Goal: Subscribe to service/newsletter

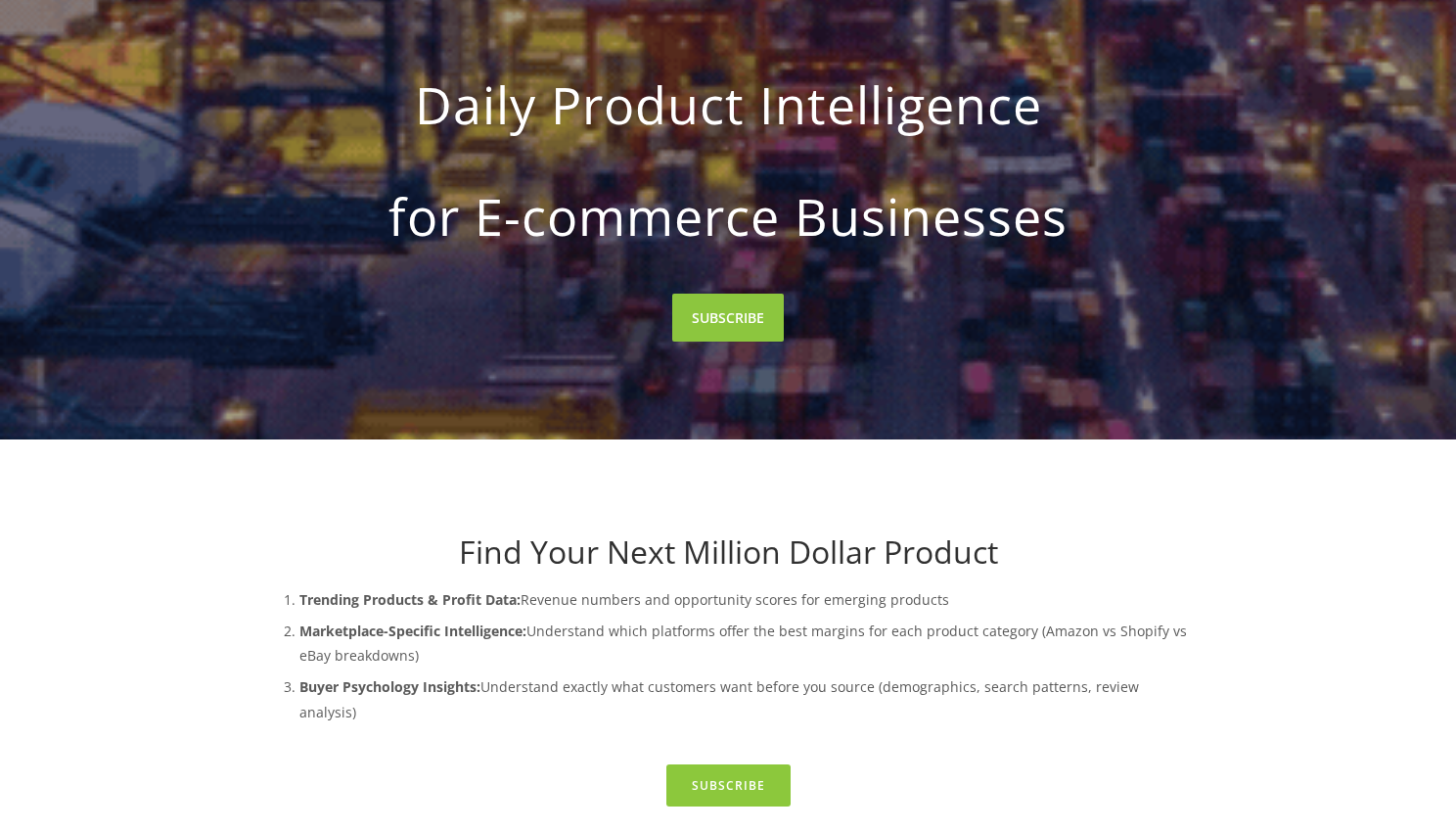
scroll to position [564, 0]
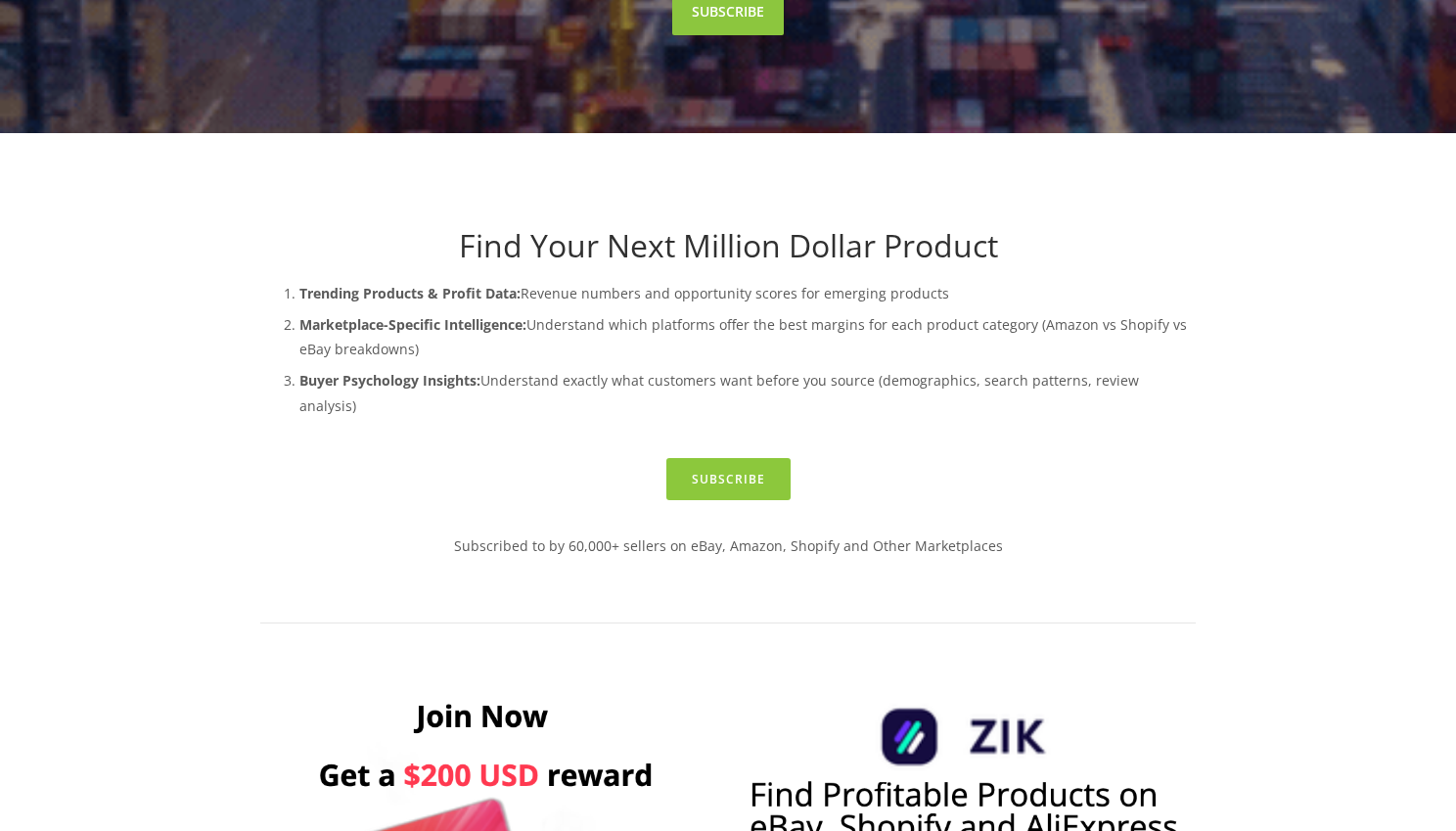
click at [583, 234] on h1 "Find Your Next Million Dollar Product" at bounding box center [728, 246] width 936 height 37
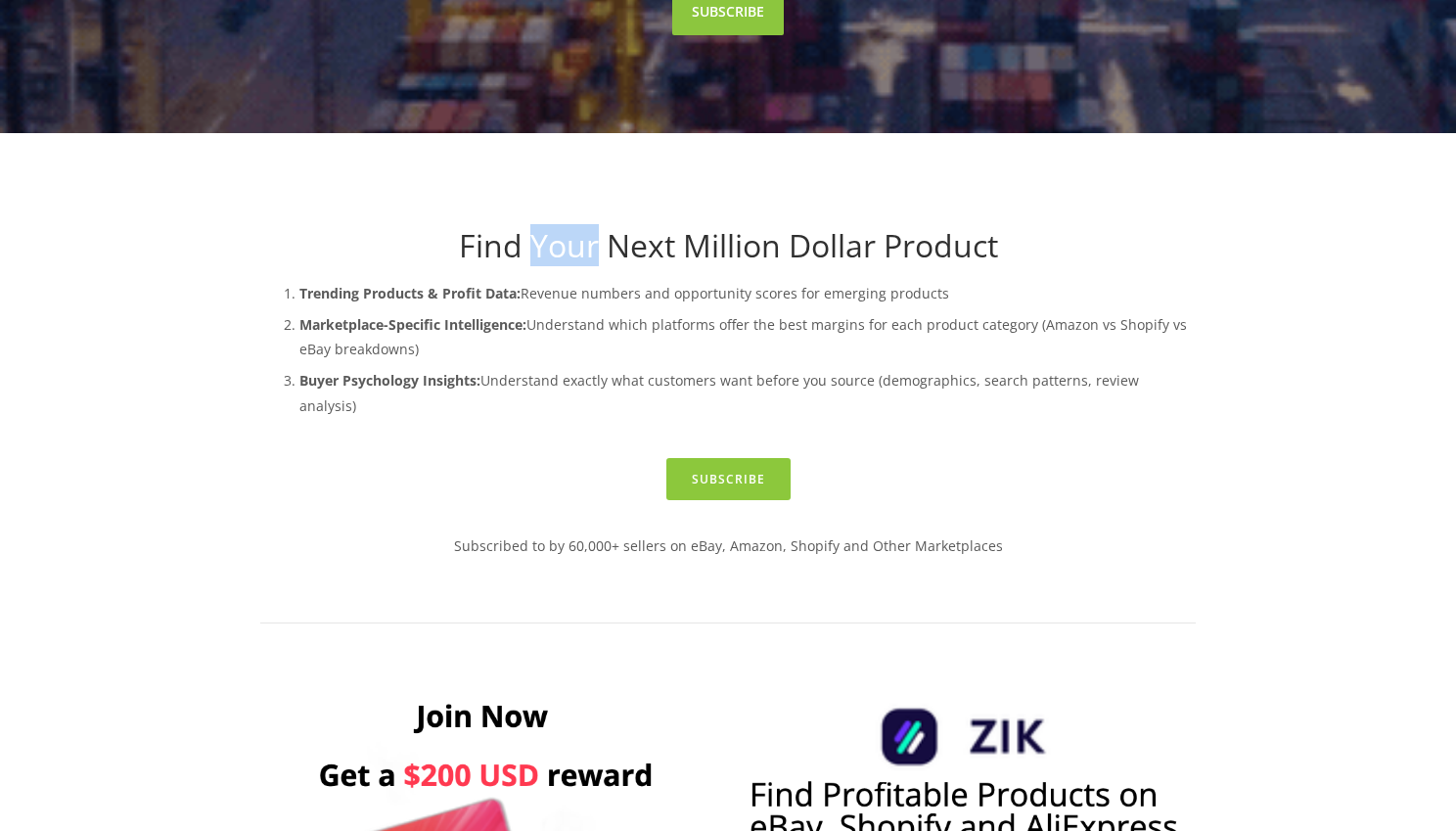
click at [583, 234] on h1 "Find Your Next Million Dollar Product" at bounding box center [728, 246] width 936 height 37
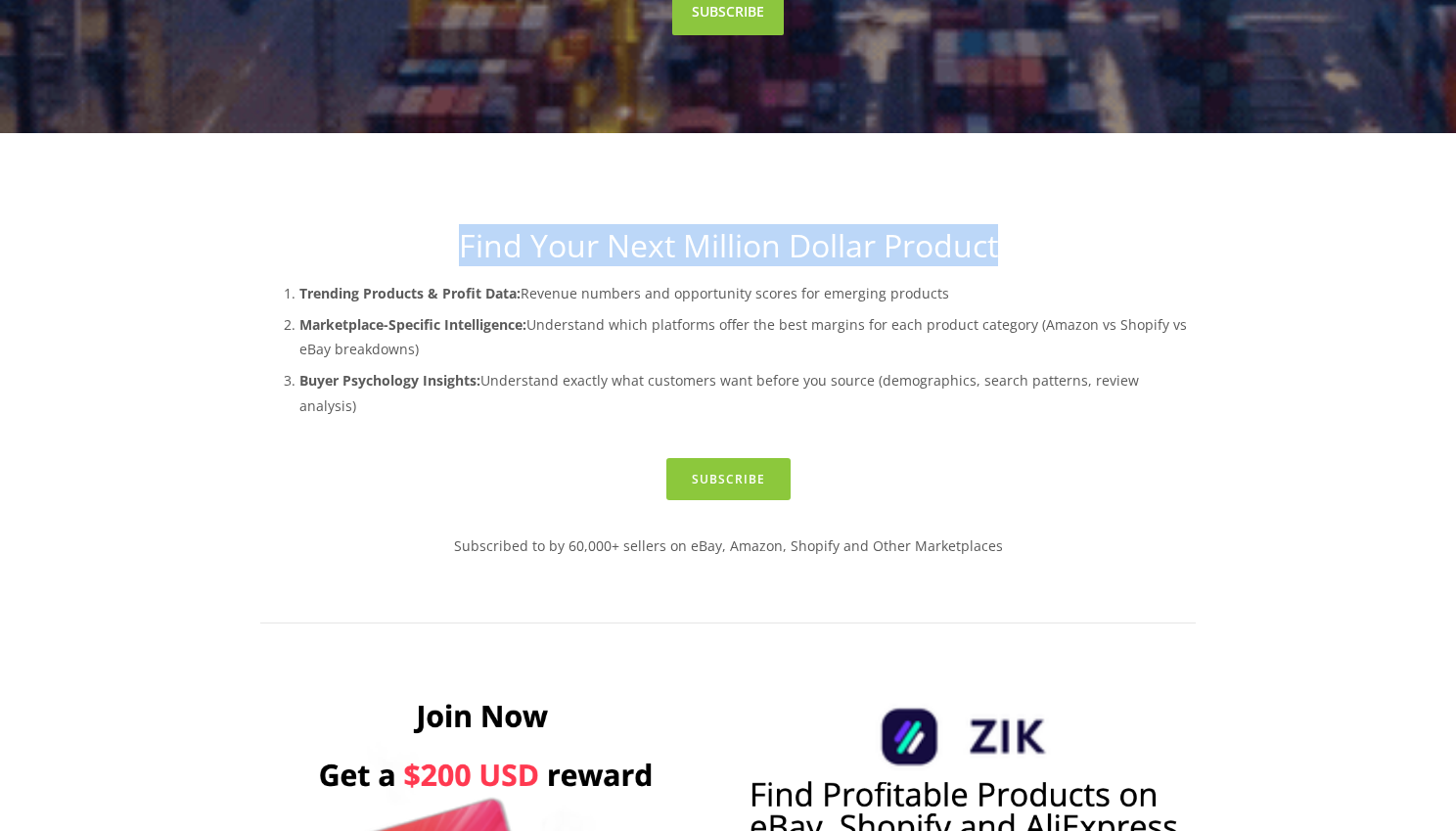
click at [583, 234] on h1 "Find Your Next Million Dollar Product" at bounding box center [728, 246] width 936 height 37
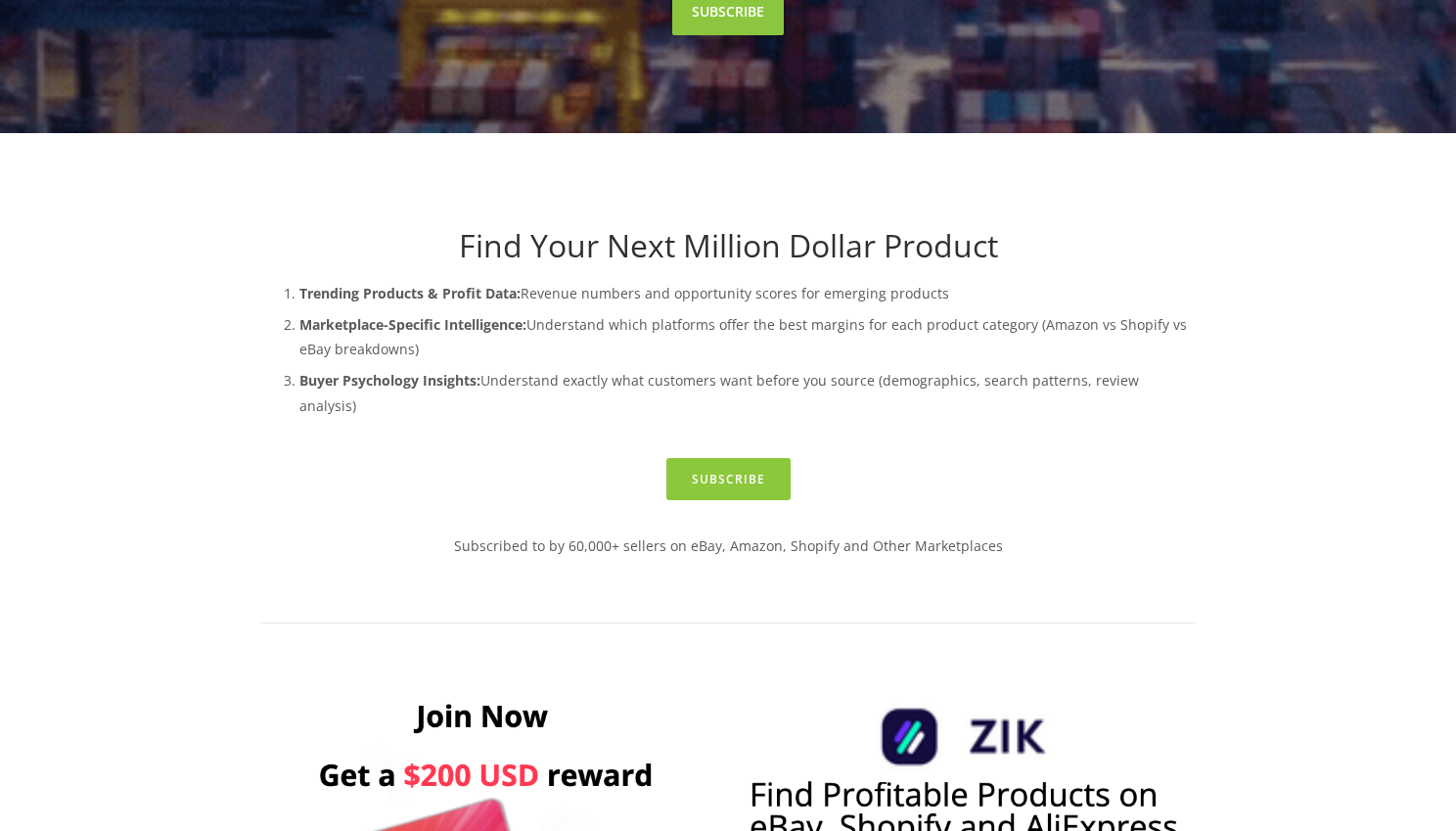
click at [527, 339] on p "Marketplace-Specific Intelligence: Understand which platforms offer the best ma…" at bounding box center [748, 337] width 897 height 49
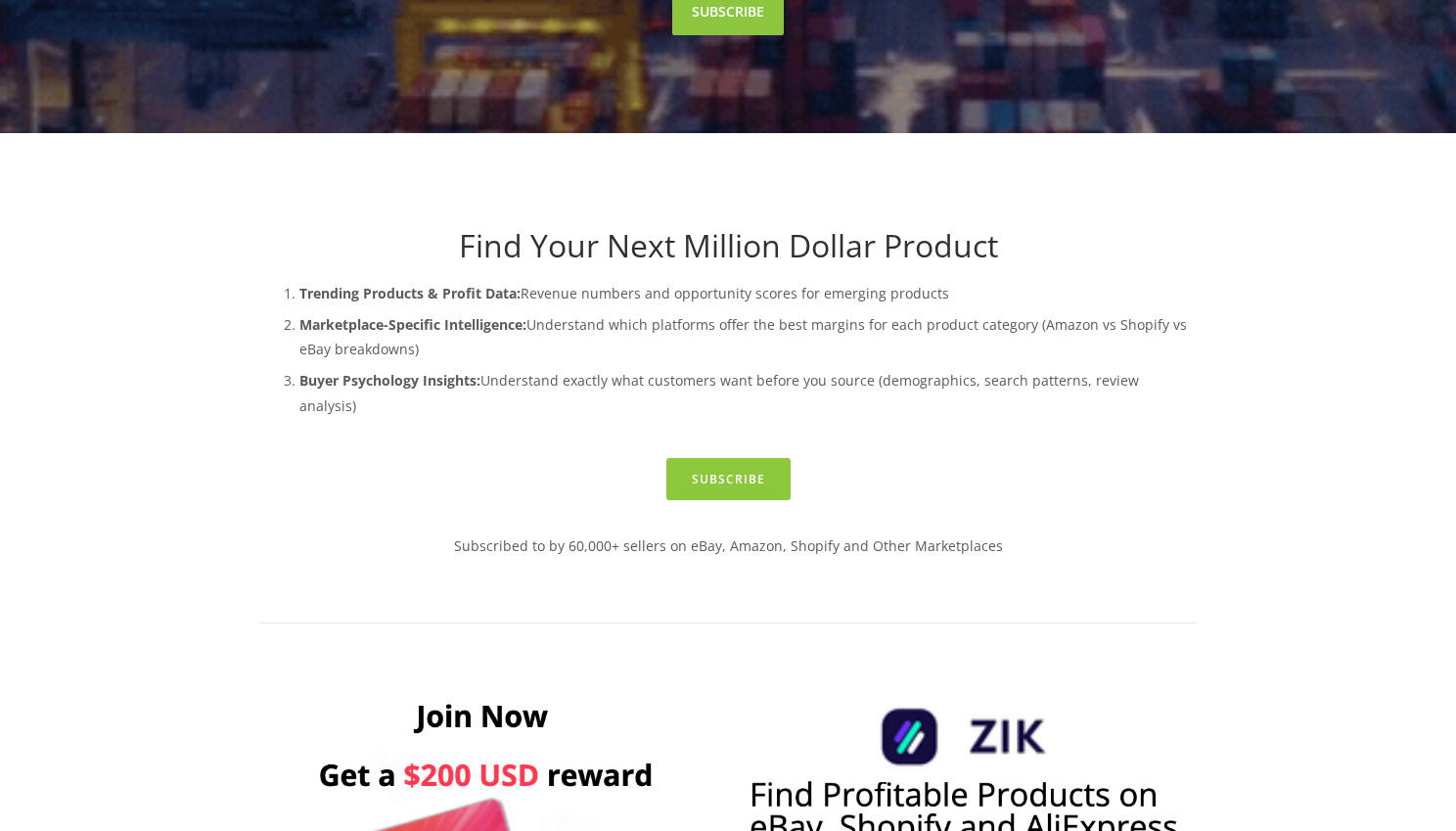
click at [531, 338] on p "Marketplace-Specific Intelligence: Understand which platforms offer the best ma…" at bounding box center [748, 337] width 897 height 49
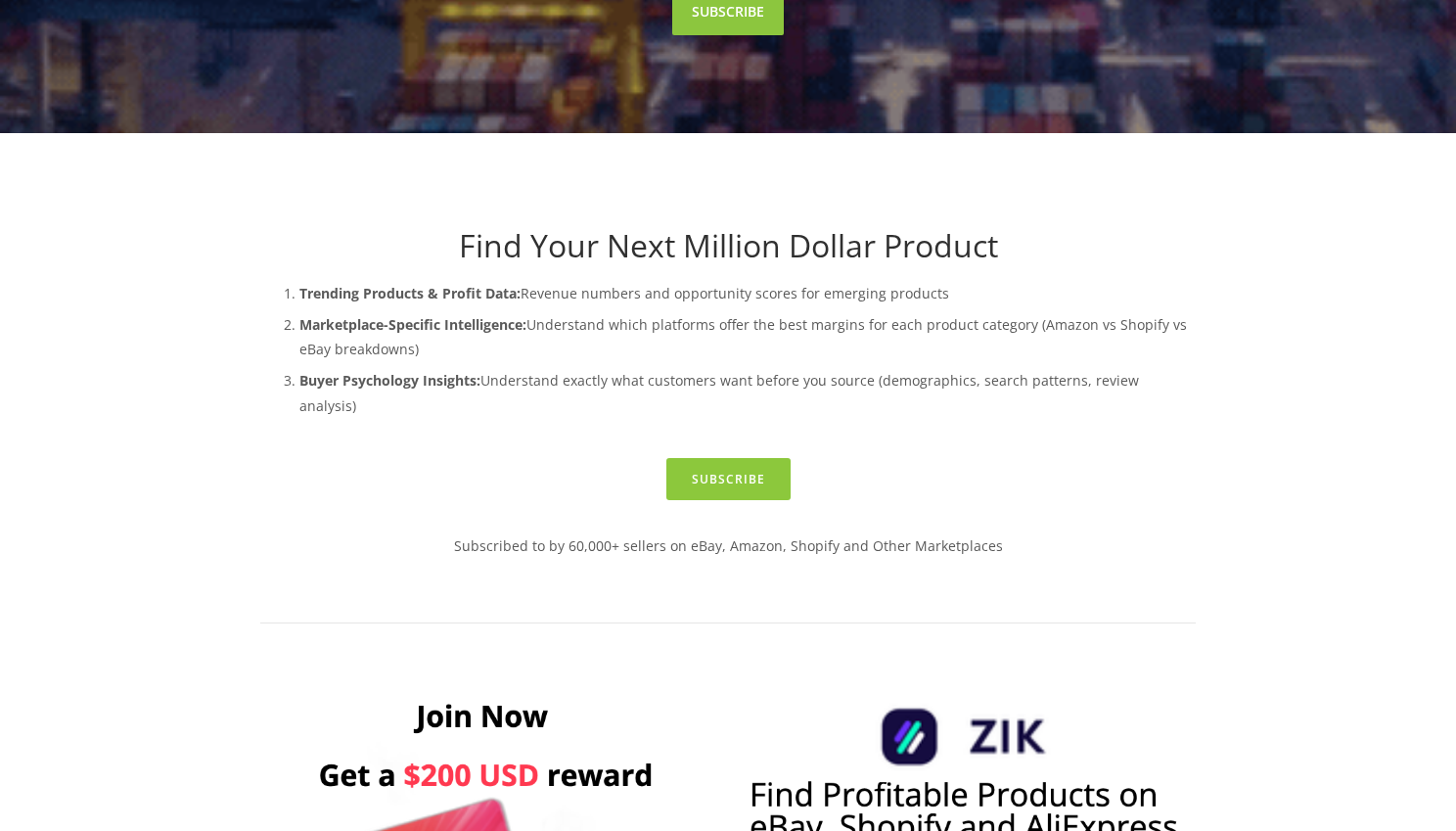
click at [531, 338] on p "Marketplace-Specific Intelligence: Understand which platforms offer the best ma…" at bounding box center [748, 337] width 897 height 49
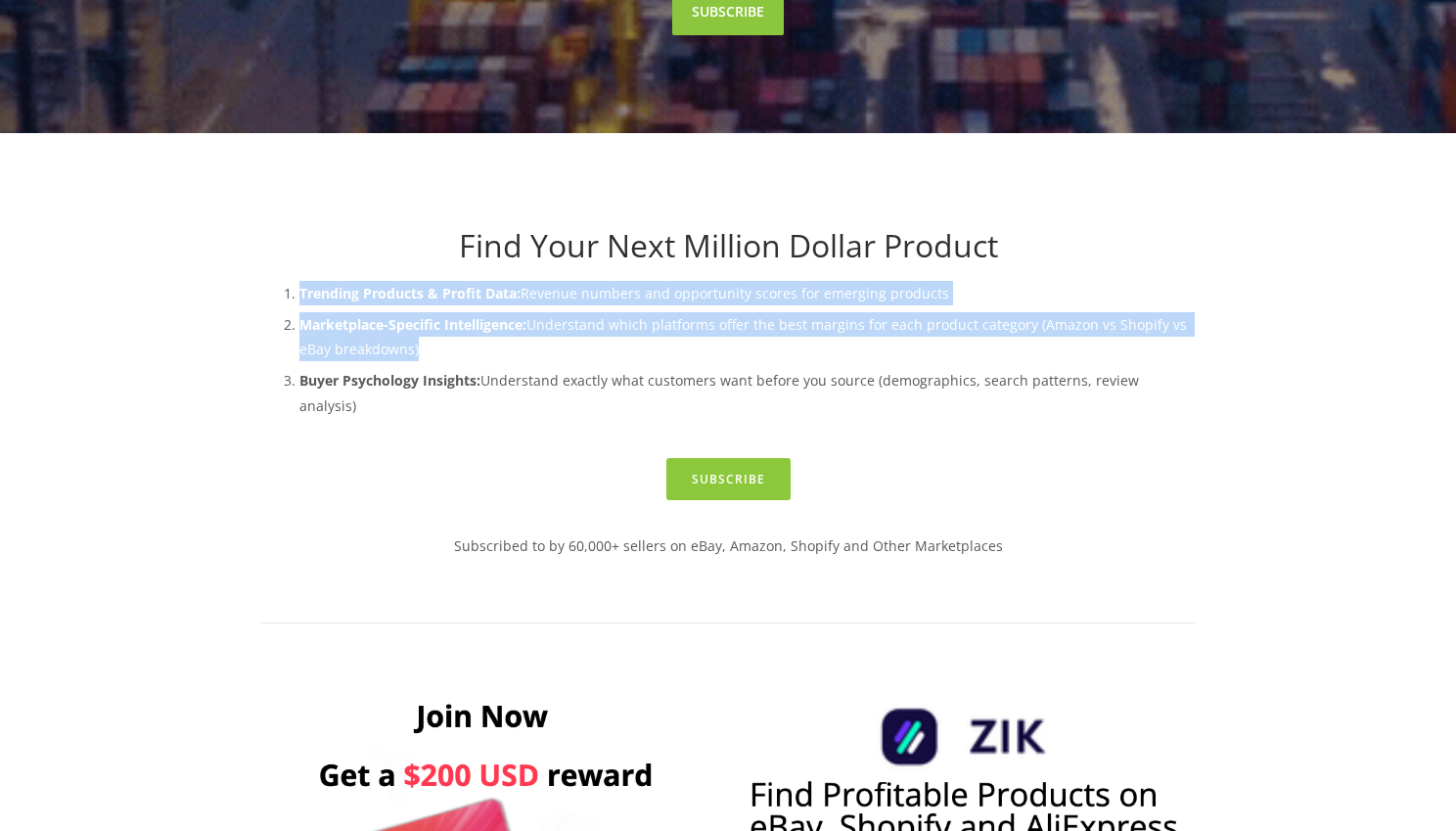
drag, startPoint x: 531, startPoint y: 338, endPoint x: 531, endPoint y: 288, distance: 50.0
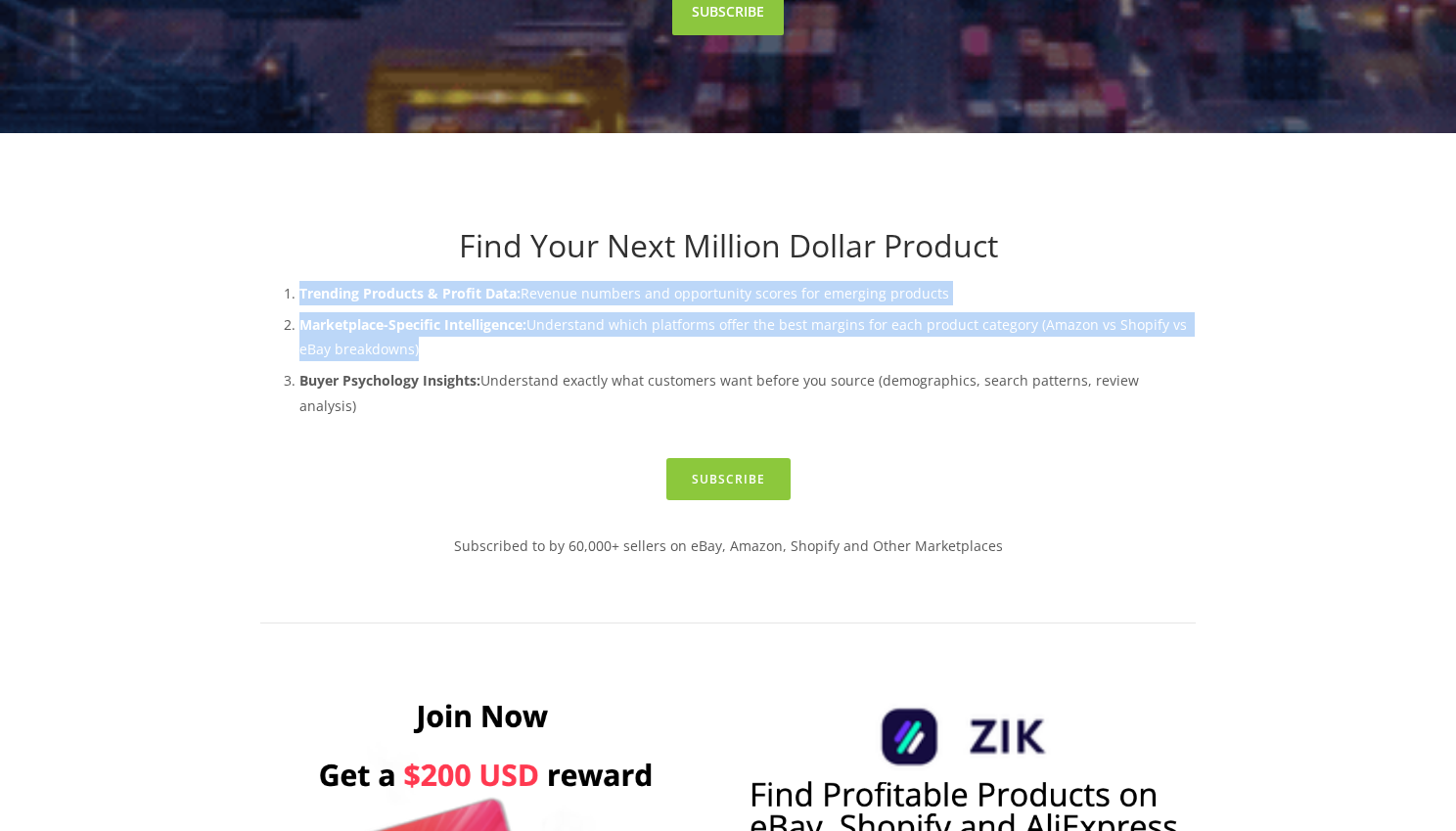
click at [531, 288] on ol "Trending Products & Profit Data: Revenue numbers and opportunity scores for eme…" at bounding box center [728, 350] width 936 height 137
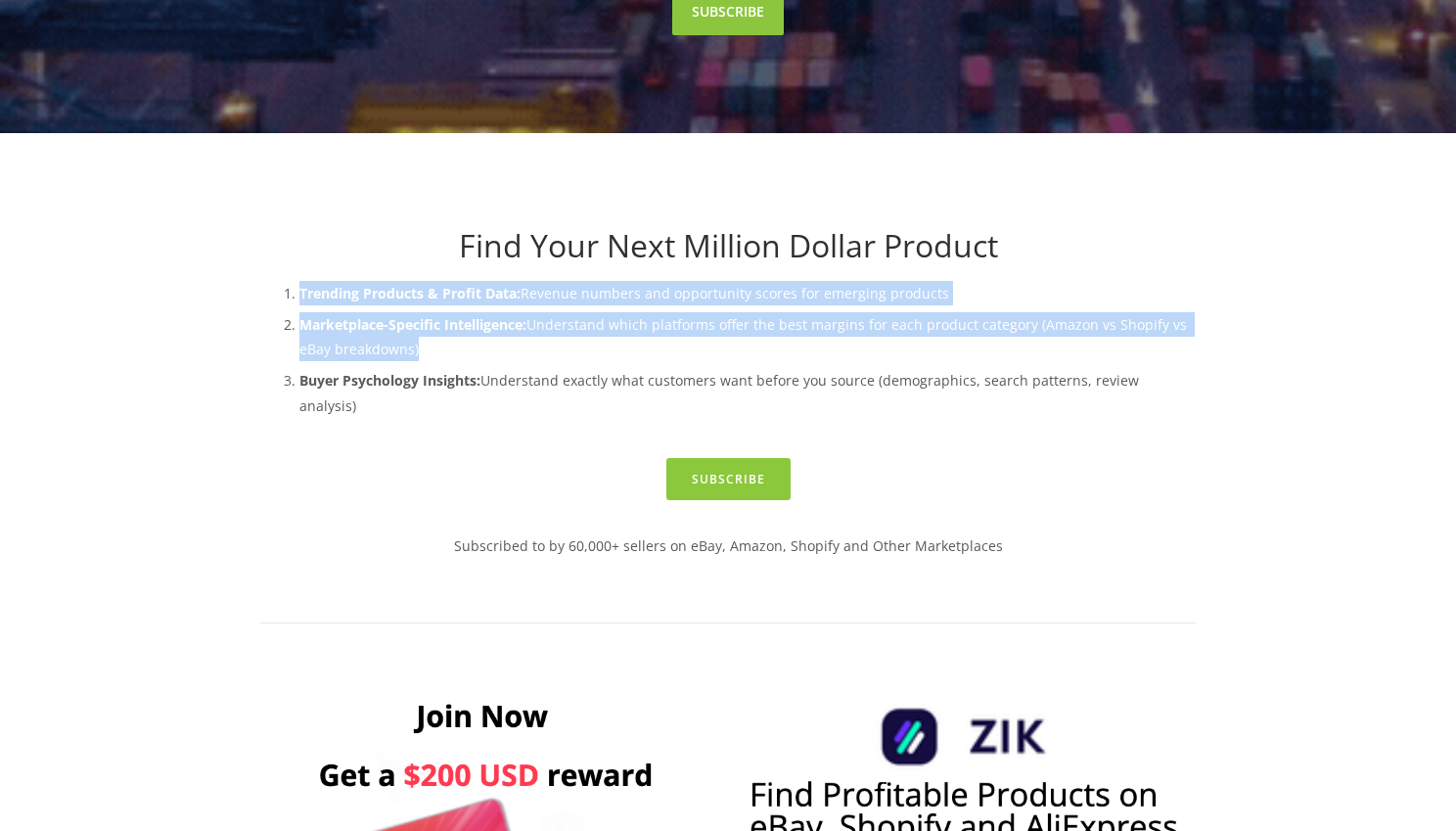
click at [531, 288] on p "Trending Products & Profit Data: Revenue numbers and opportunity scores for eme…" at bounding box center [748, 293] width 897 height 24
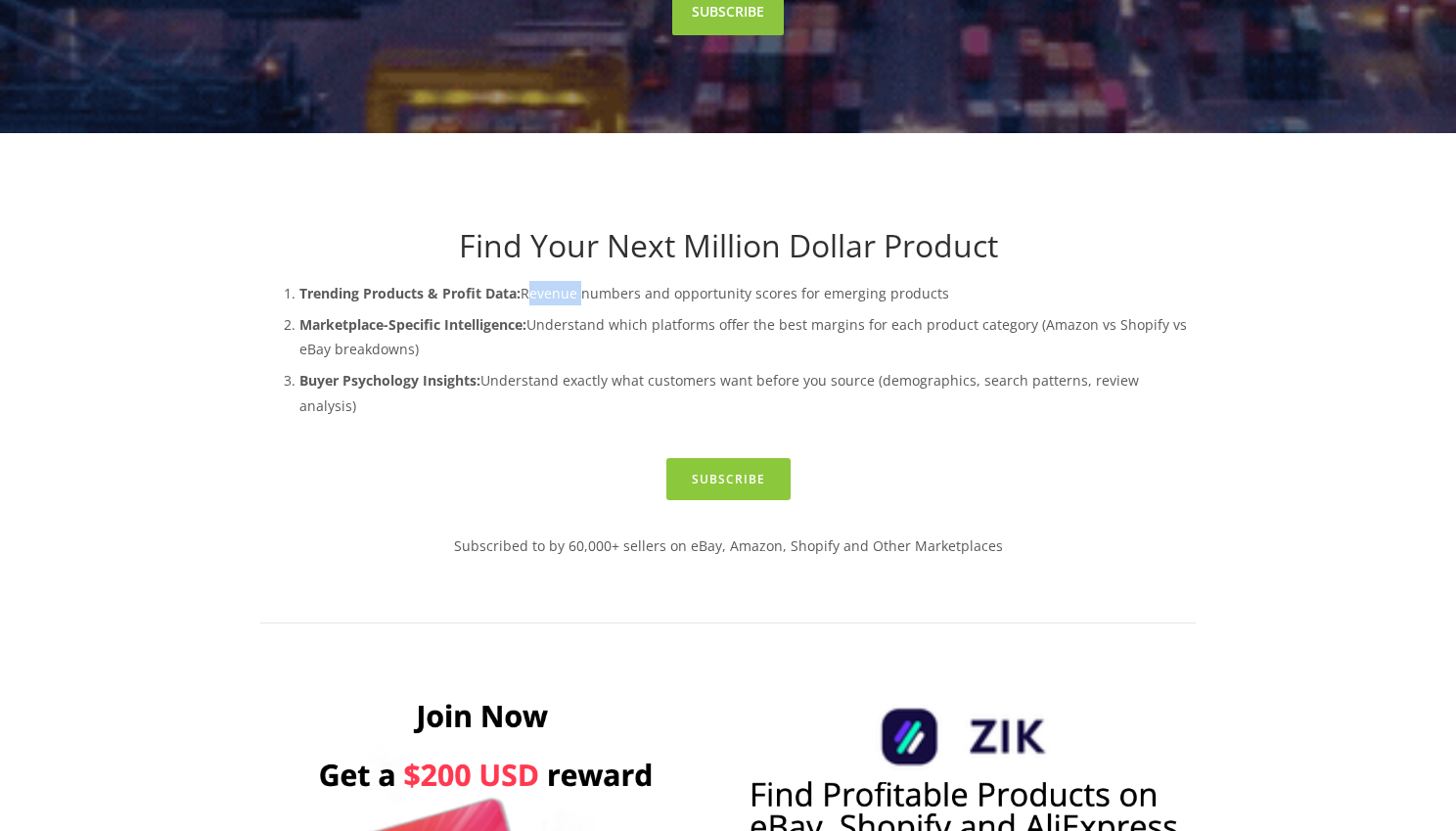
click at [531, 288] on p "Trending Products & Profit Data: Revenue numbers and opportunity scores for eme…" at bounding box center [748, 293] width 897 height 24
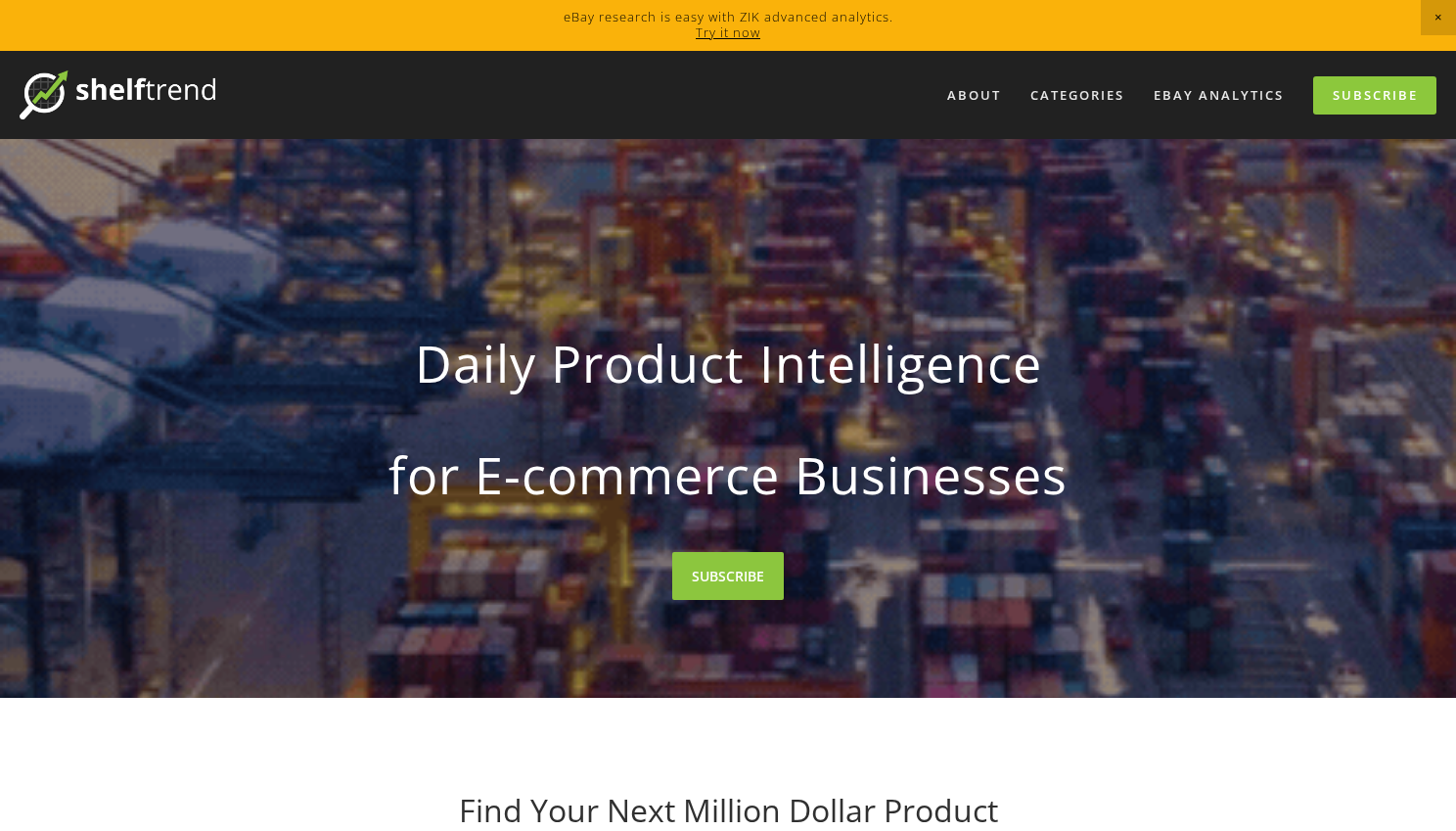
scroll to position [4, 0]
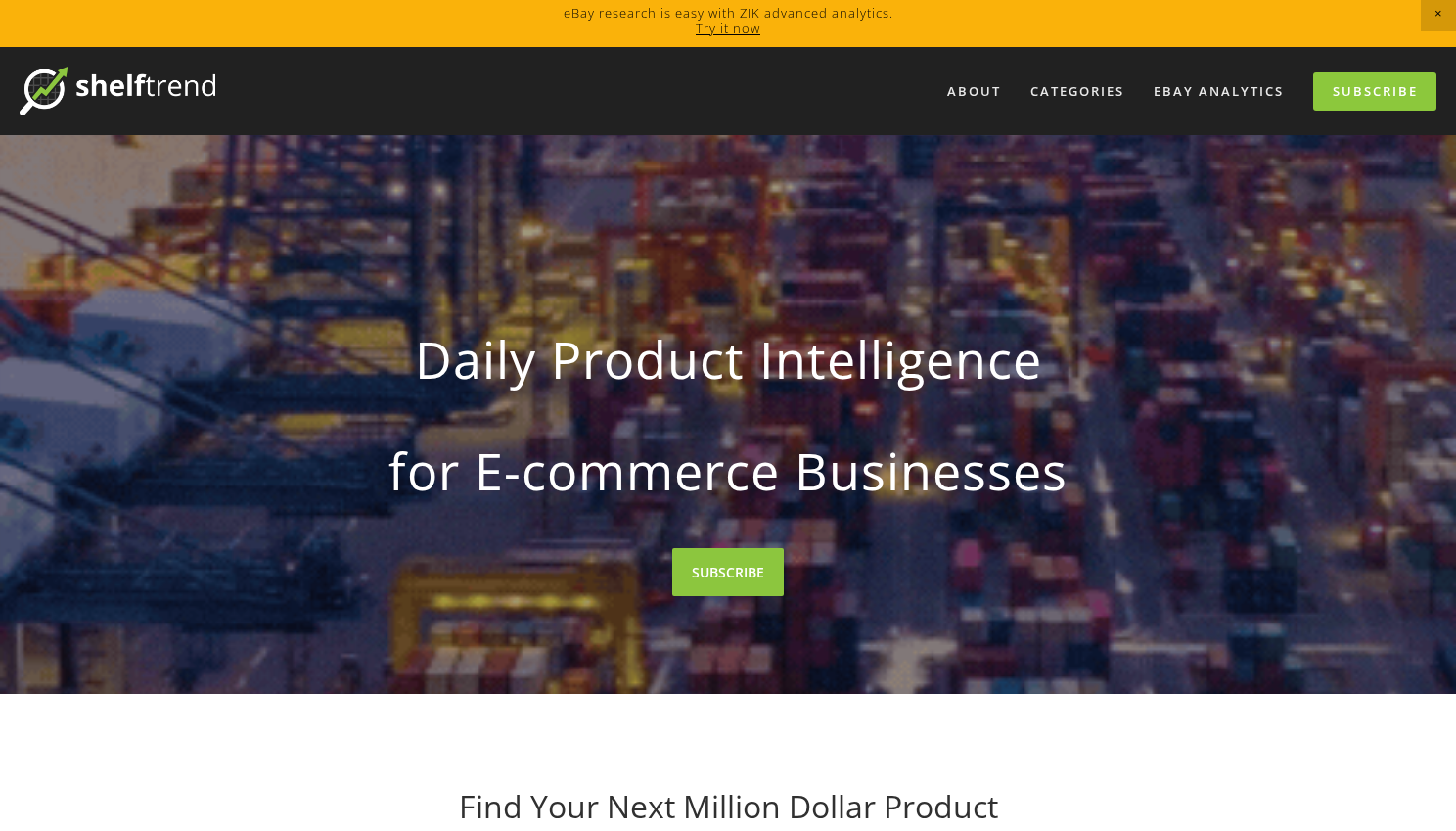
click at [733, 358] on strong "Daily Product Intelligence" at bounding box center [728, 360] width 873 height 92
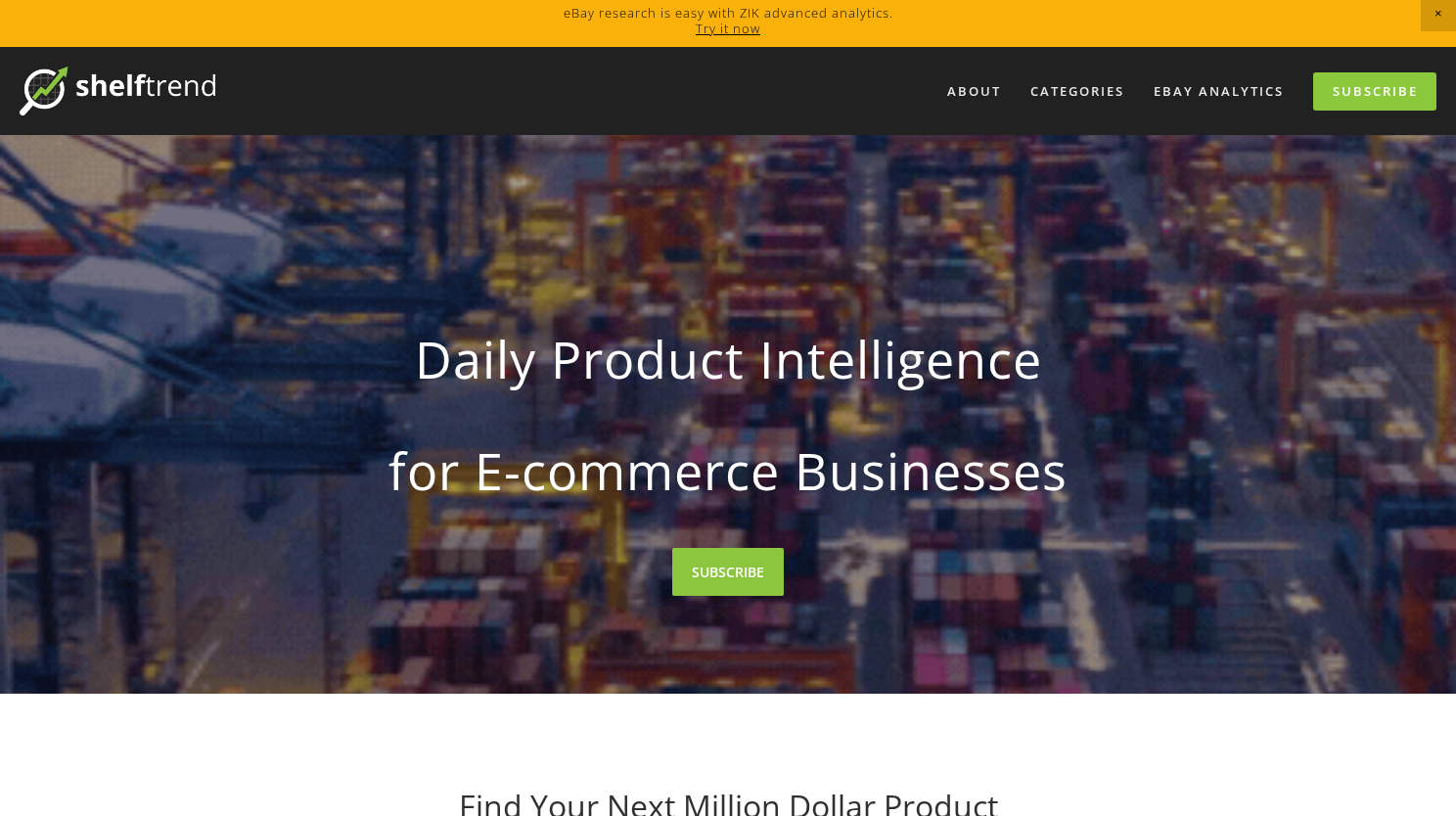
click at [727, 579] on div "Get Free Product Insights Discover Top Selling Products SUBSCRIBE" at bounding box center [727, 408] width 607 height 373
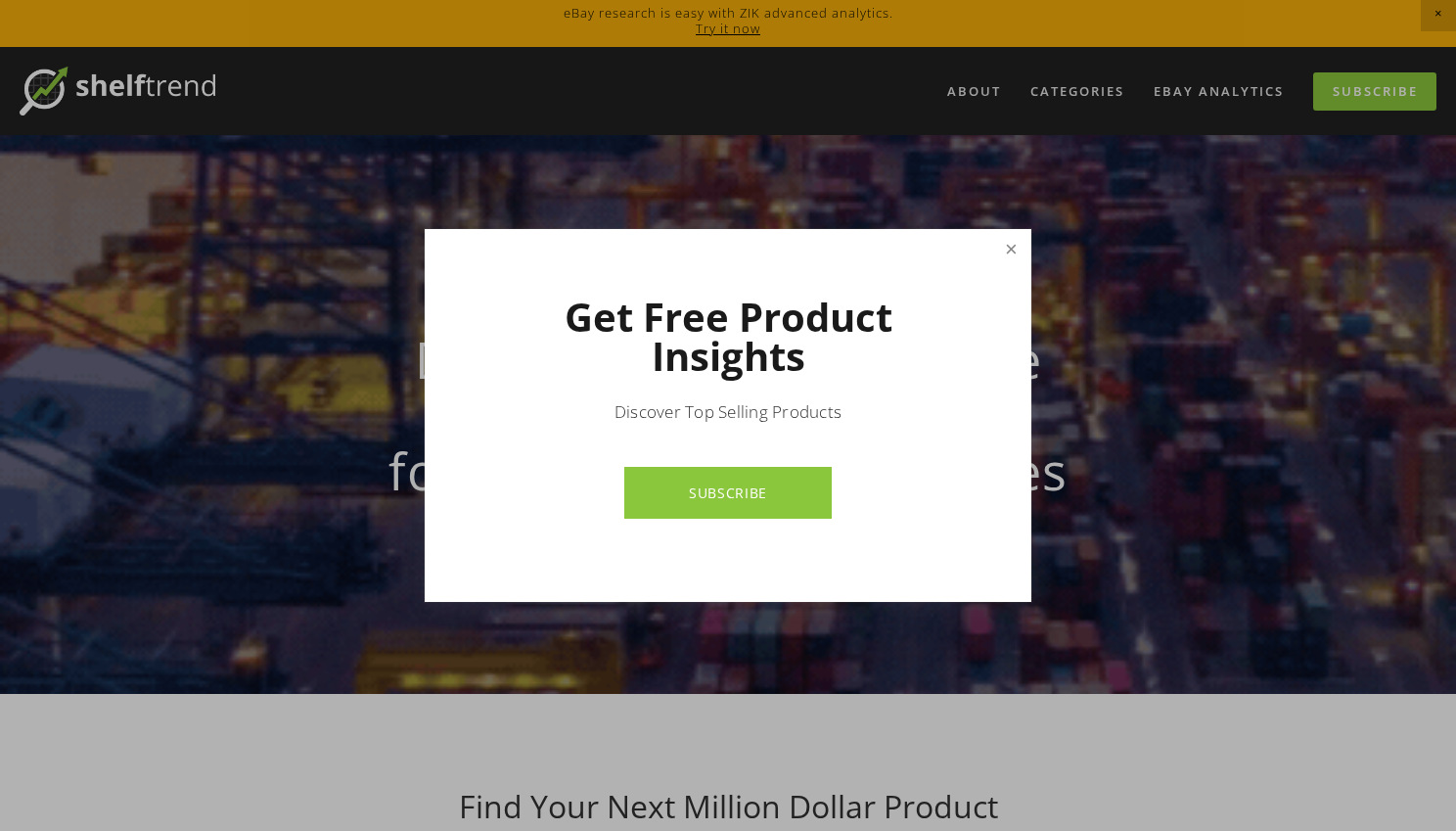
click at [1016, 252] on link "Close" at bounding box center [1011, 249] width 34 height 34
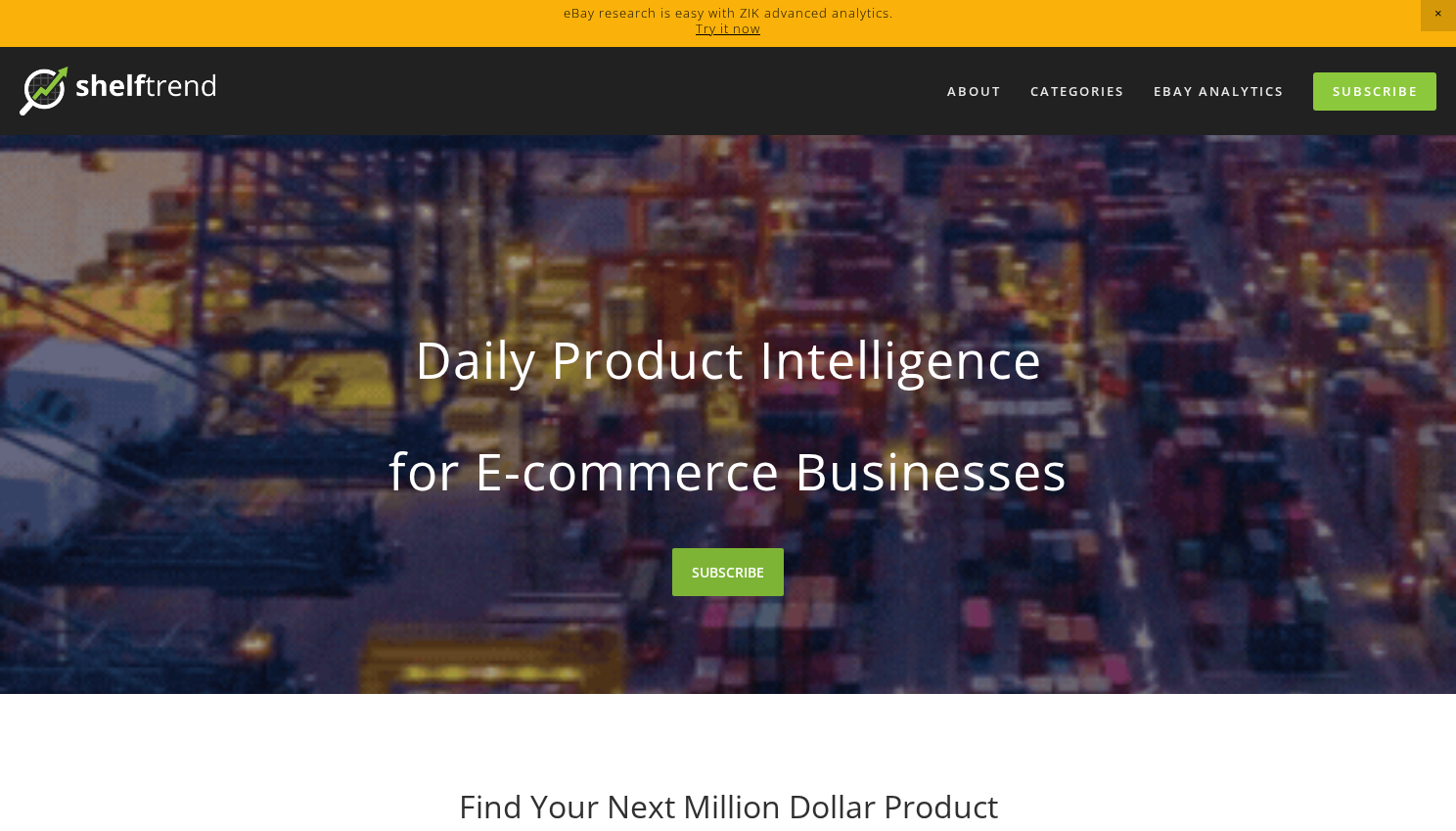
click at [765, 580] on link "SUBSCRIBE" at bounding box center [728, 571] width 112 height 48
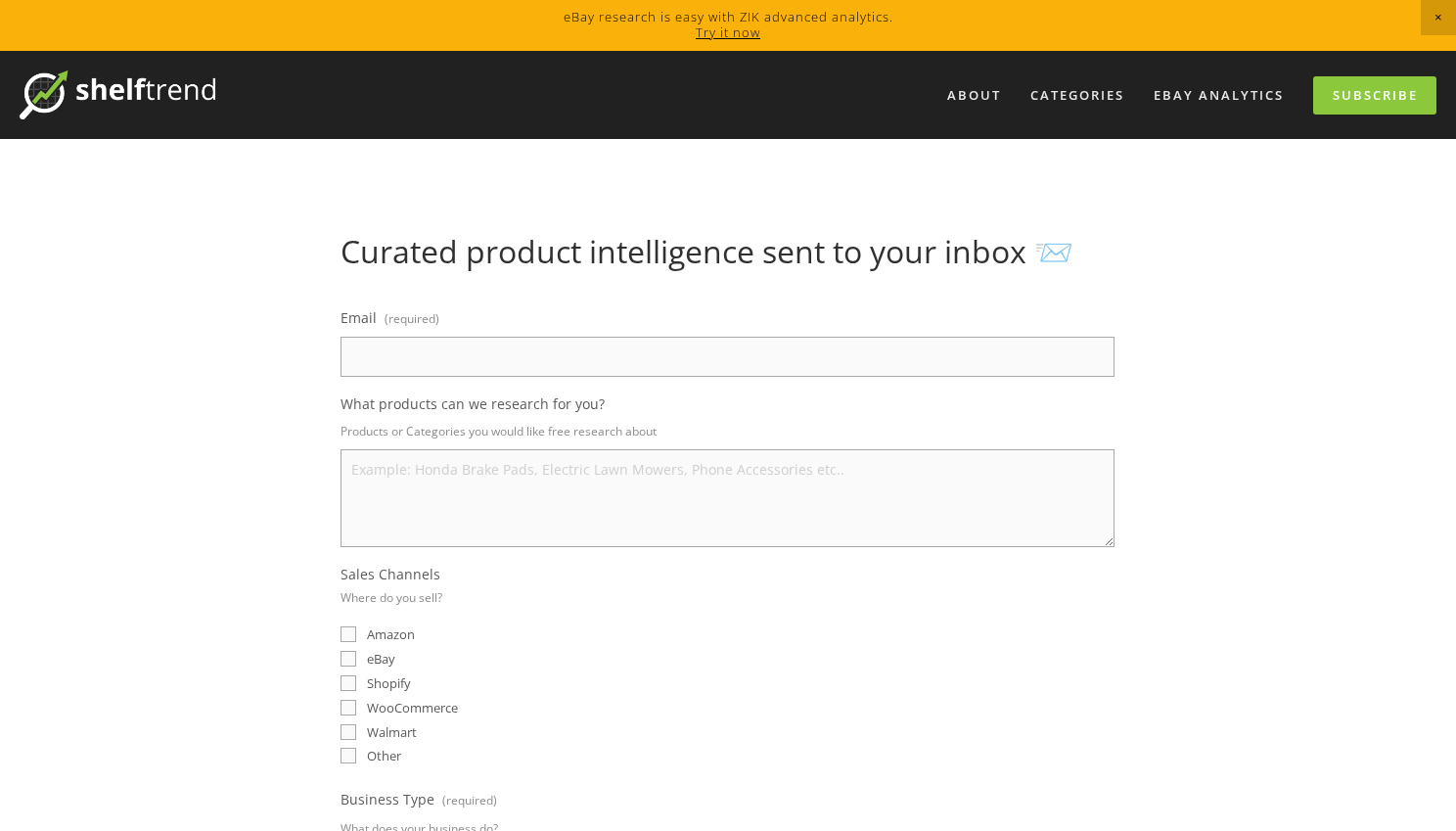
click at [506, 382] on div "Email (required) What products can we research for you? Products or Categories …" at bounding box center [728, 737] width 774 height 865
click at [509, 367] on input "Email (required)" at bounding box center [728, 357] width 774 height 40
click at [515, 302] on div "Email (required) What products can we research for you? Products or Categories …" at bounding box center [728, 769] width 807 height 962
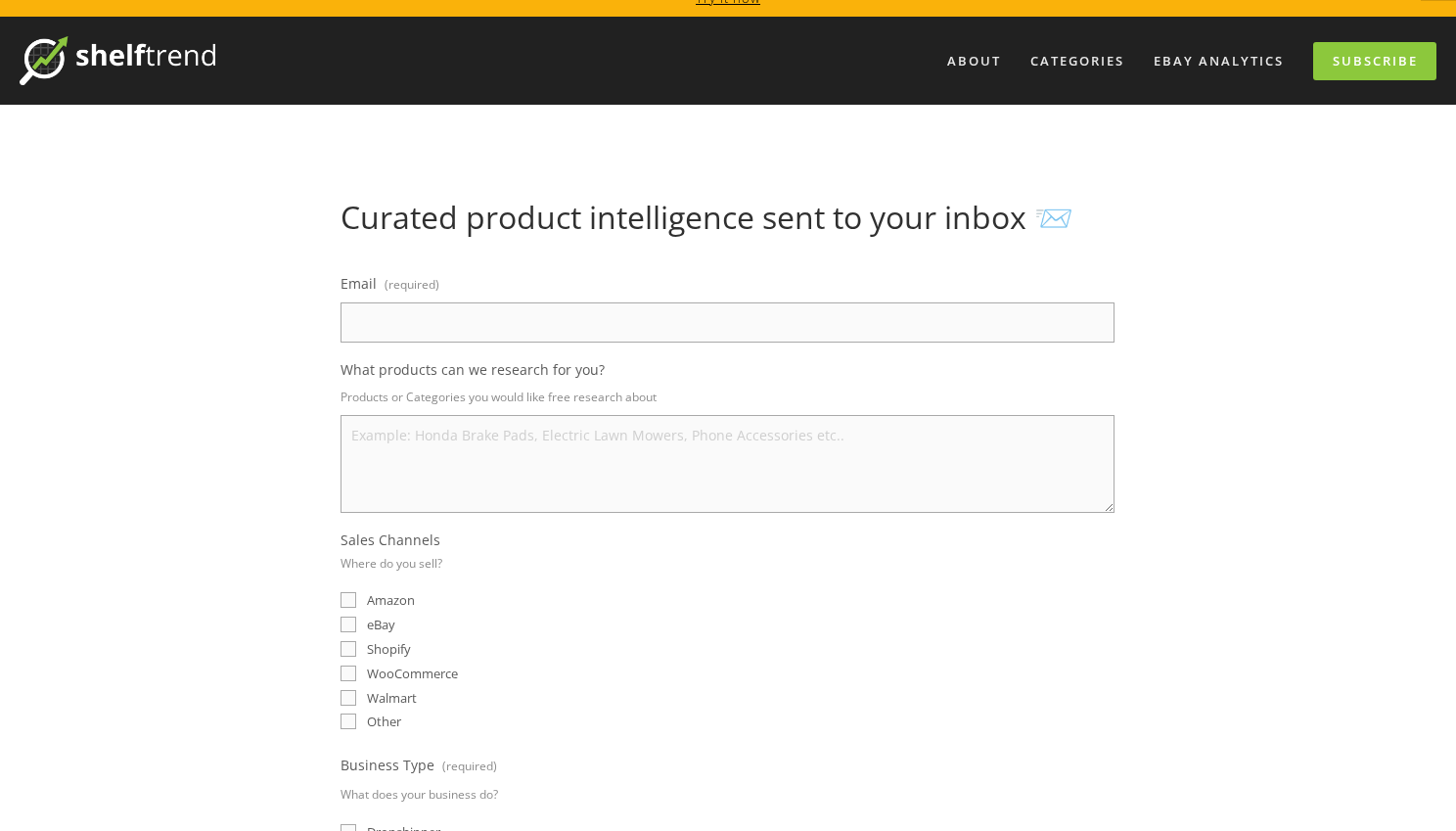
scroll to position [323, 0]
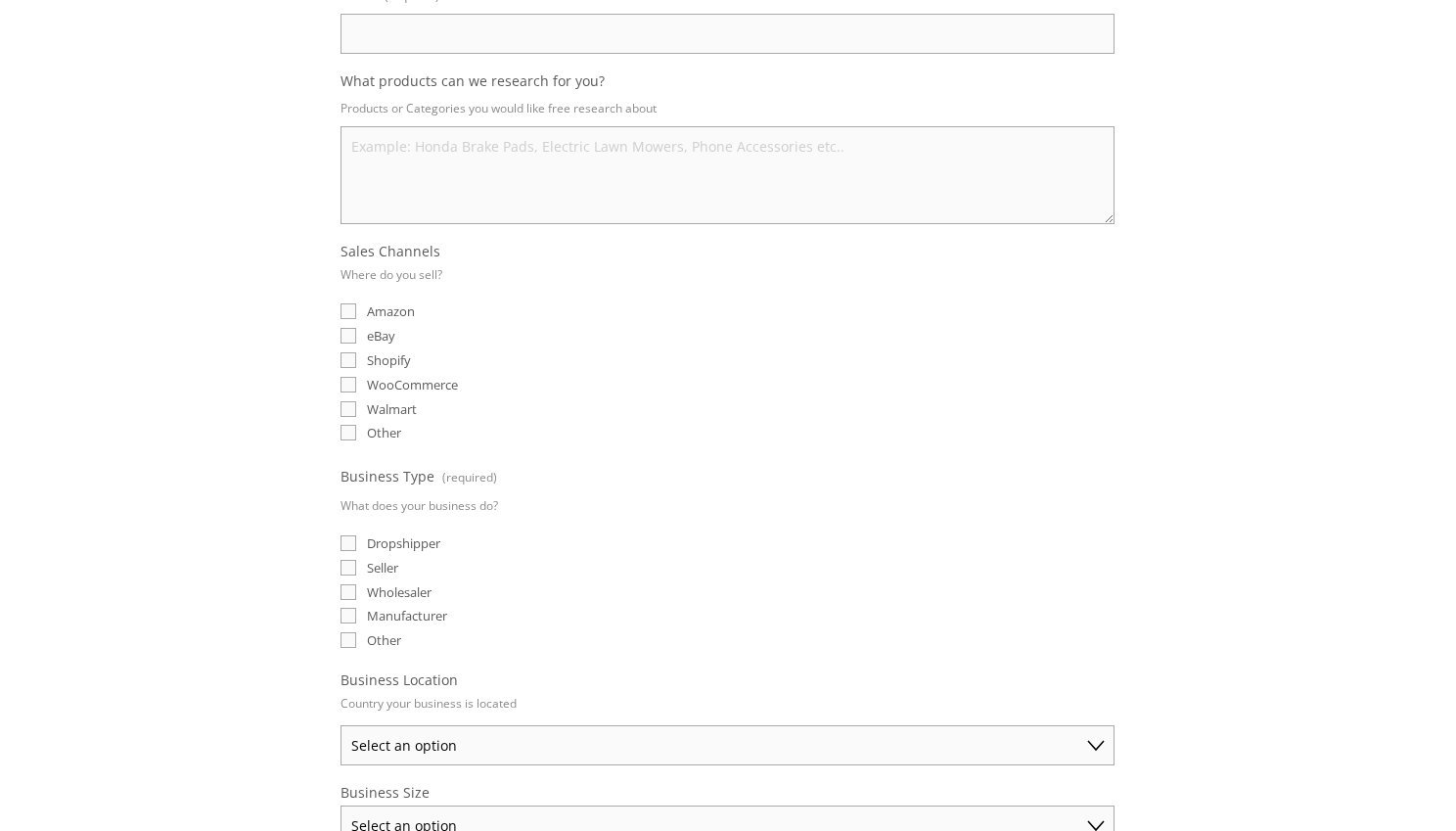
click at [347, 332] on input "eBay" at bounding box center [349, 336] width 16 height 16
checkbox input "true"
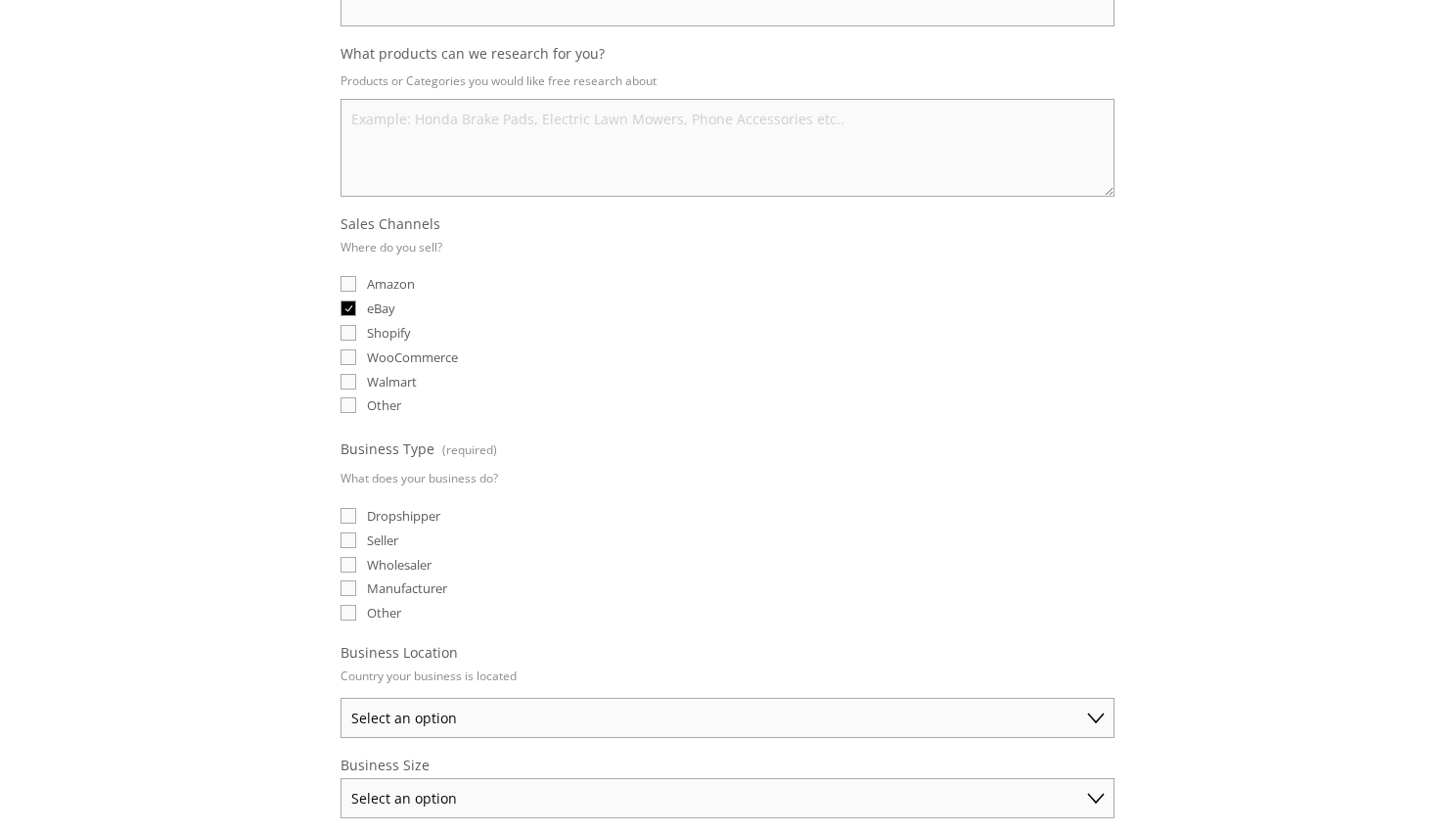
scroll to position [614, 0]
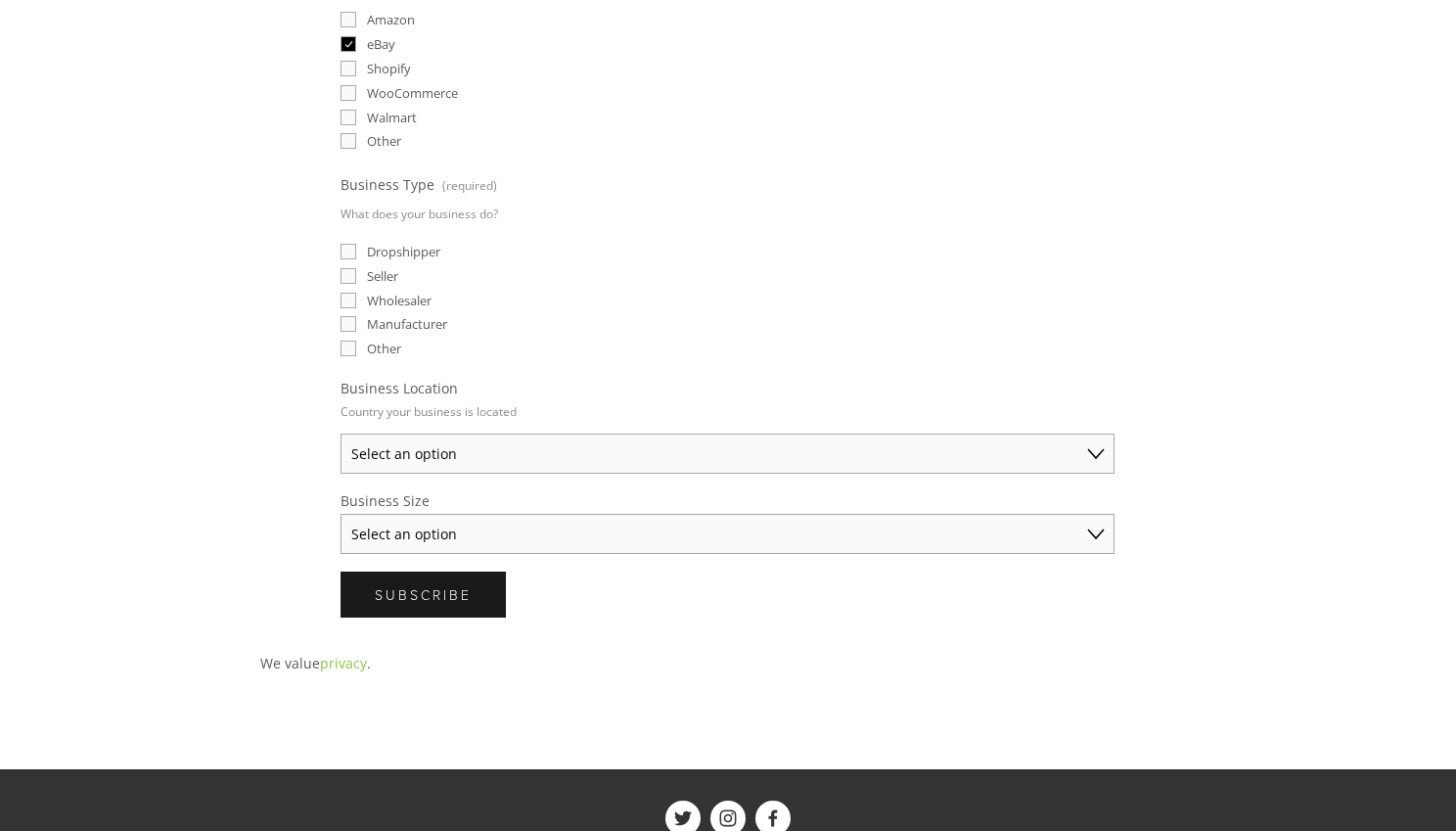
click at [356, 300] on input "Wholesaler" at bounding box center [349, 301] width 16 height 16
checkbox input "true"
click at [352, 280] on input "Seller" at bounding box center [349, 276] width 16 height 16
checkbox input "true"
click at [403, 456] on select "Select an option Australia United States United Kingdom China Japan Germany Can…" at bounding box center [728, 453] width 774 height 40
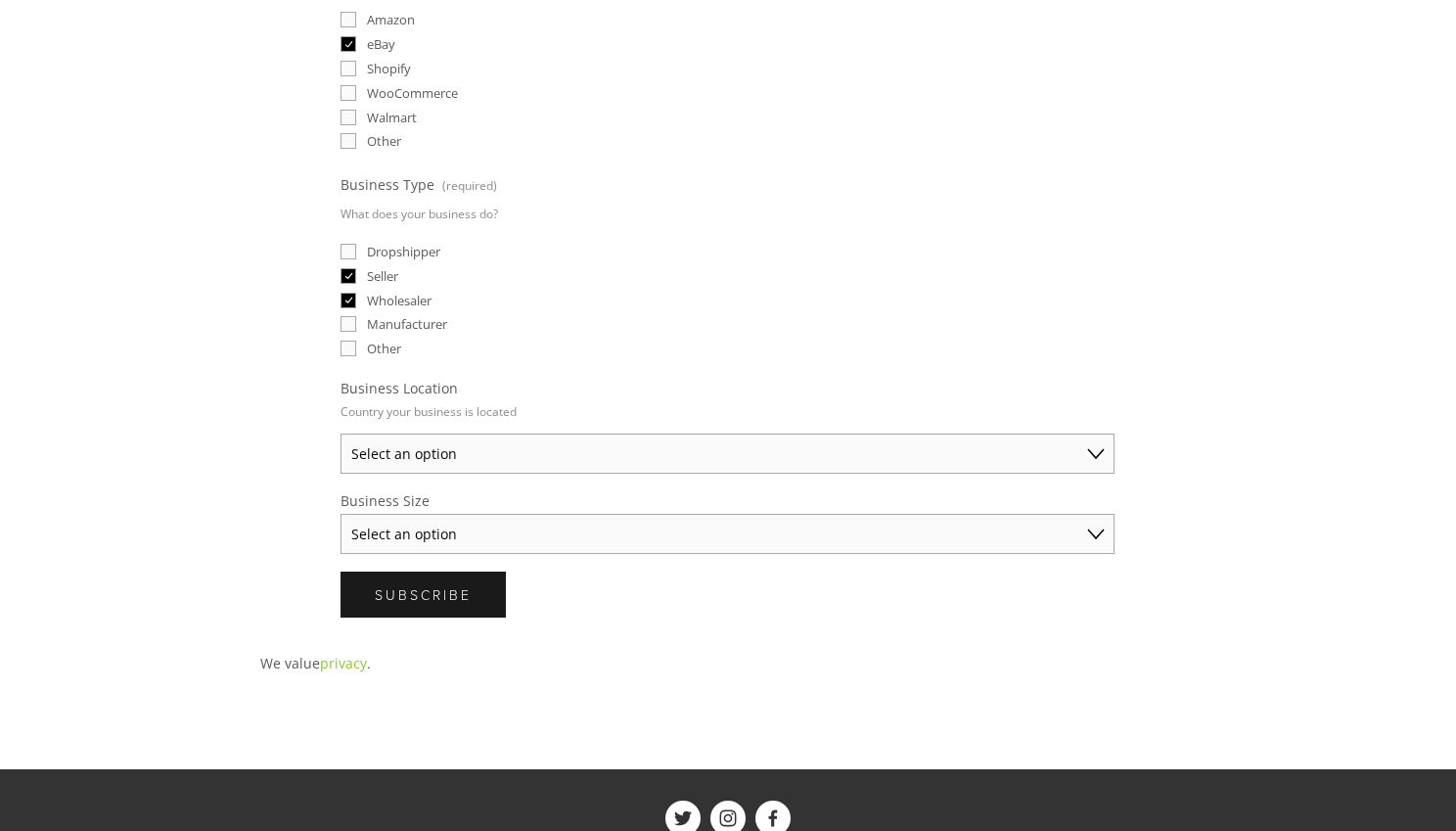
select select "United States"
click at [341, 433] on select "Select an option Australia United States United Kingdom China Japan Germany Can…" at bounding box center [728, 453] width 774 height 40
click at [466, 518] on select "Select an option Solo Merchant (under $50K annual sales) Small Business ($50K -…" at bounding box center [728, 533] width 774 height 40
select select "Small Business ($50K - $250K annual sales)"
click at [341, 513] on select "Select an option Solo Merchant (under $50K annual sales) Small Business ($50K -…" at bounding box center [728, 533] width 774 height 40
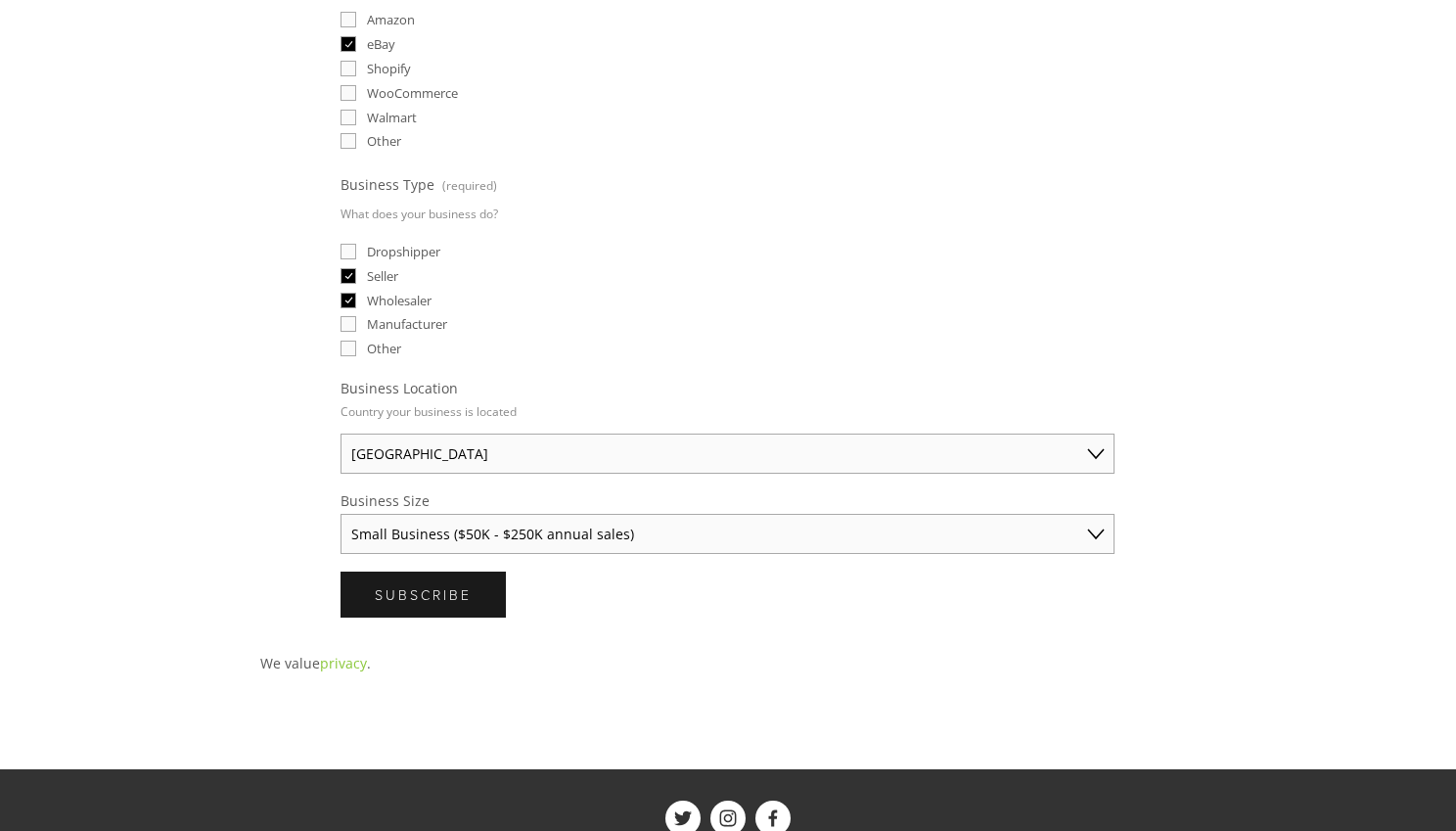
click at [226, 528] on div "About Categories Auto Parts Electronics Fashion Home & Garden" at bounding box center [728, 269] width 1456 height 1665
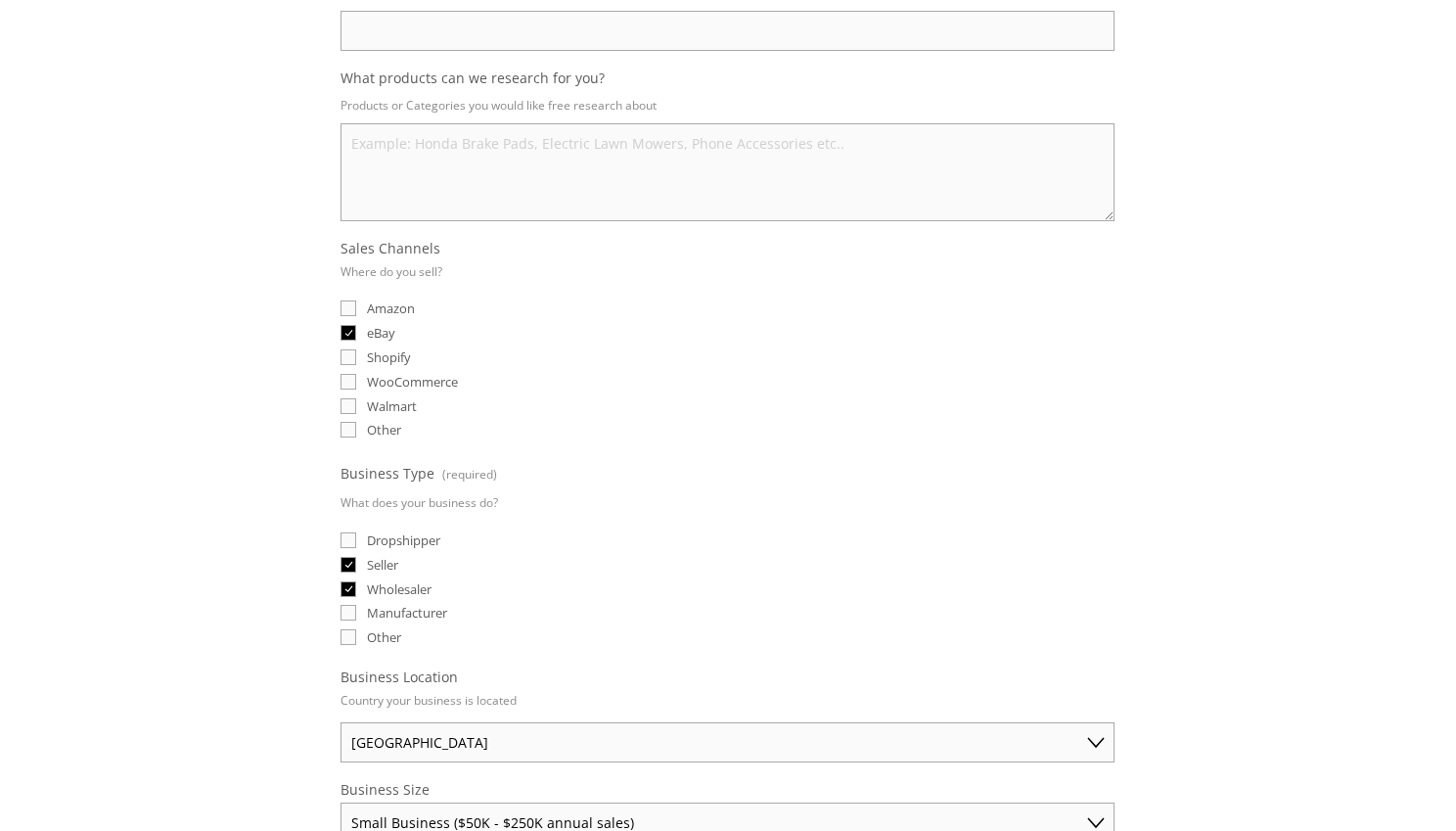
scroll to position [0, 0]
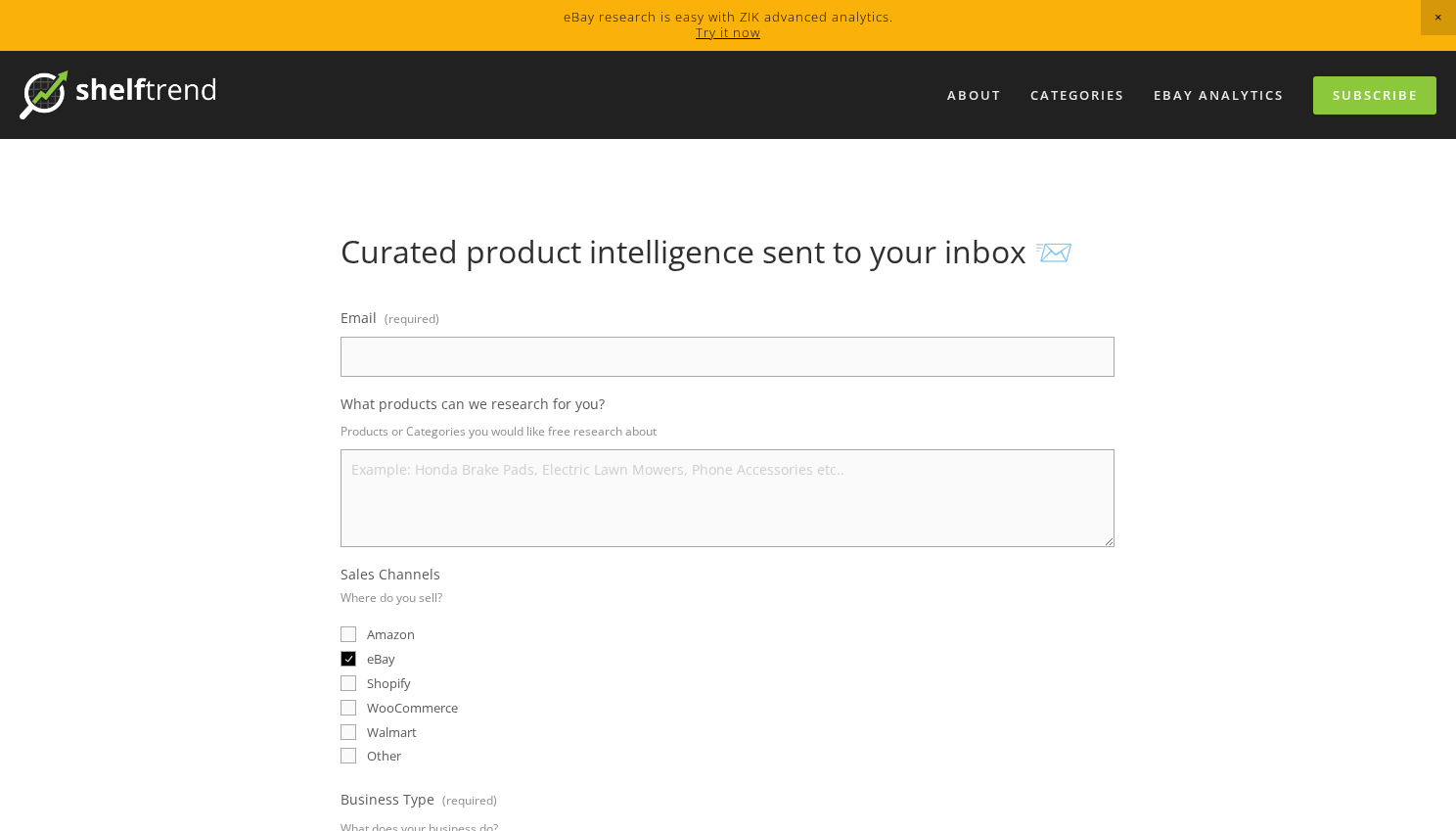
click at [392, 503] on textarea "What products can we research for you?" at bounding box center [728, 498] width 774 height 98
click at [1238, 95] on link "eBay Analytics" at bounding box center [1219, 95] width 156 height 32
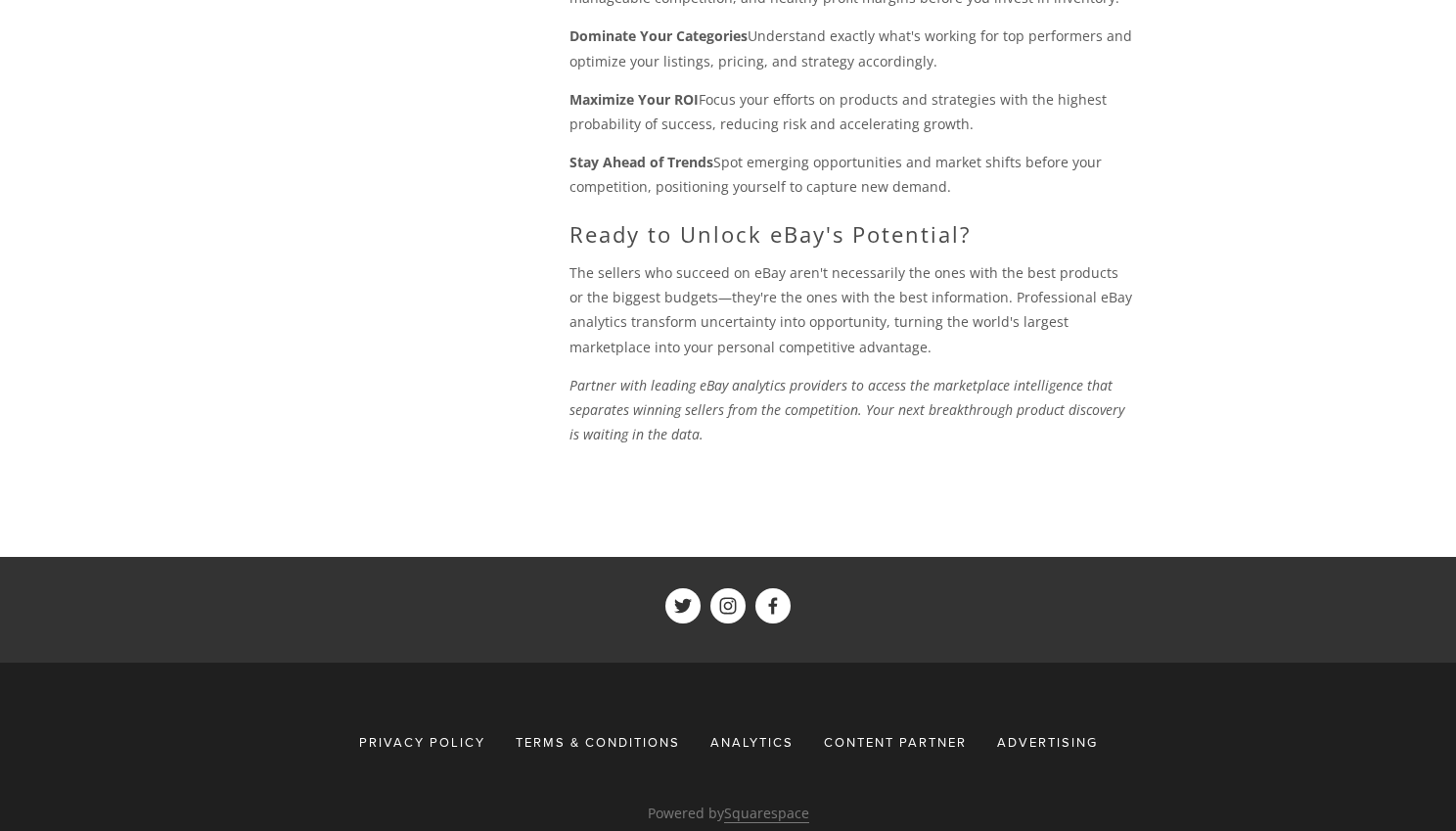
scroll to position [2243, 0]
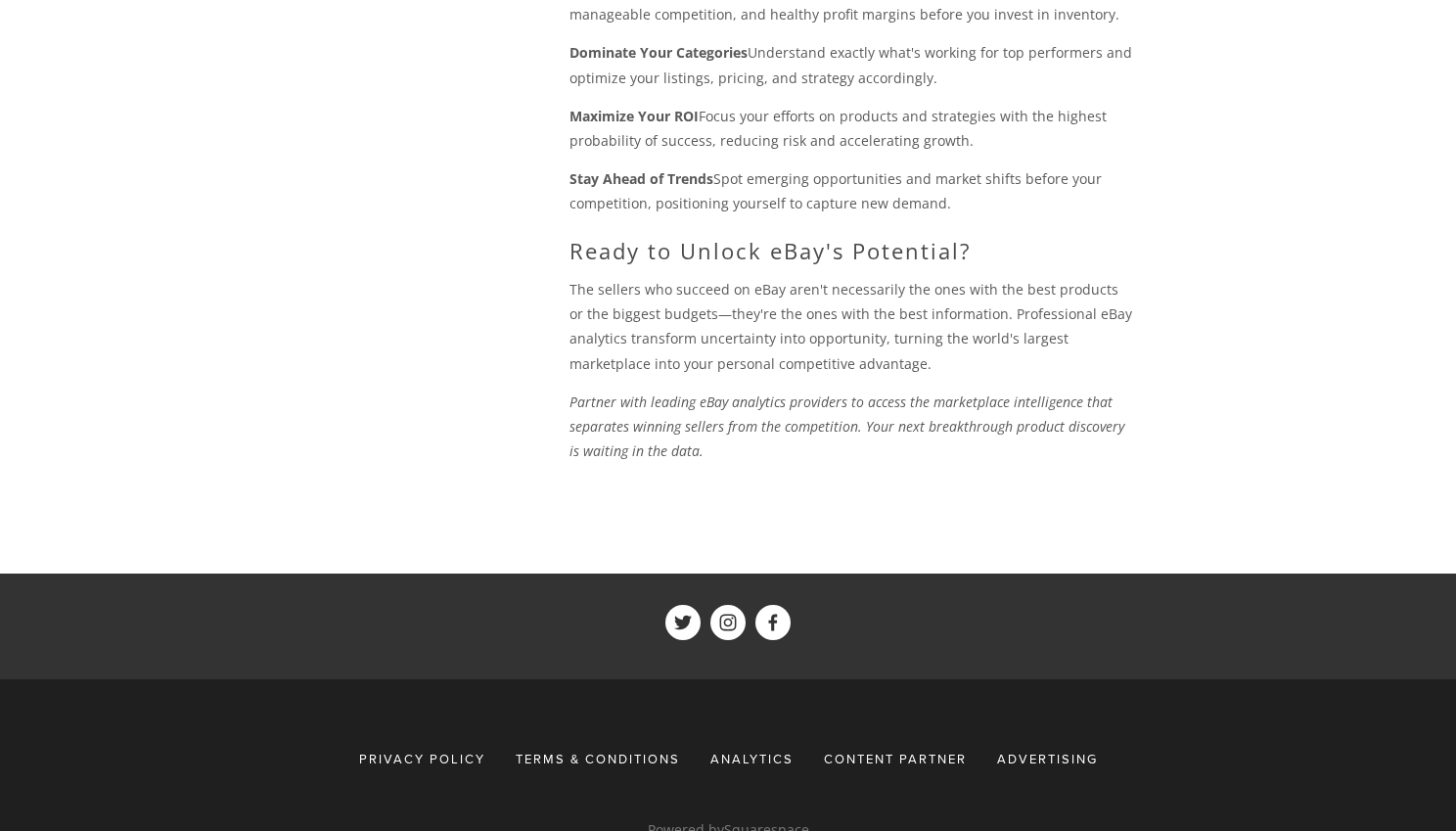
click at [760, 285] on p "The sellers who succeed on eBay aren't necessarily the ones with the best produ…" at bounding box center [851, 326] width 565 height 99
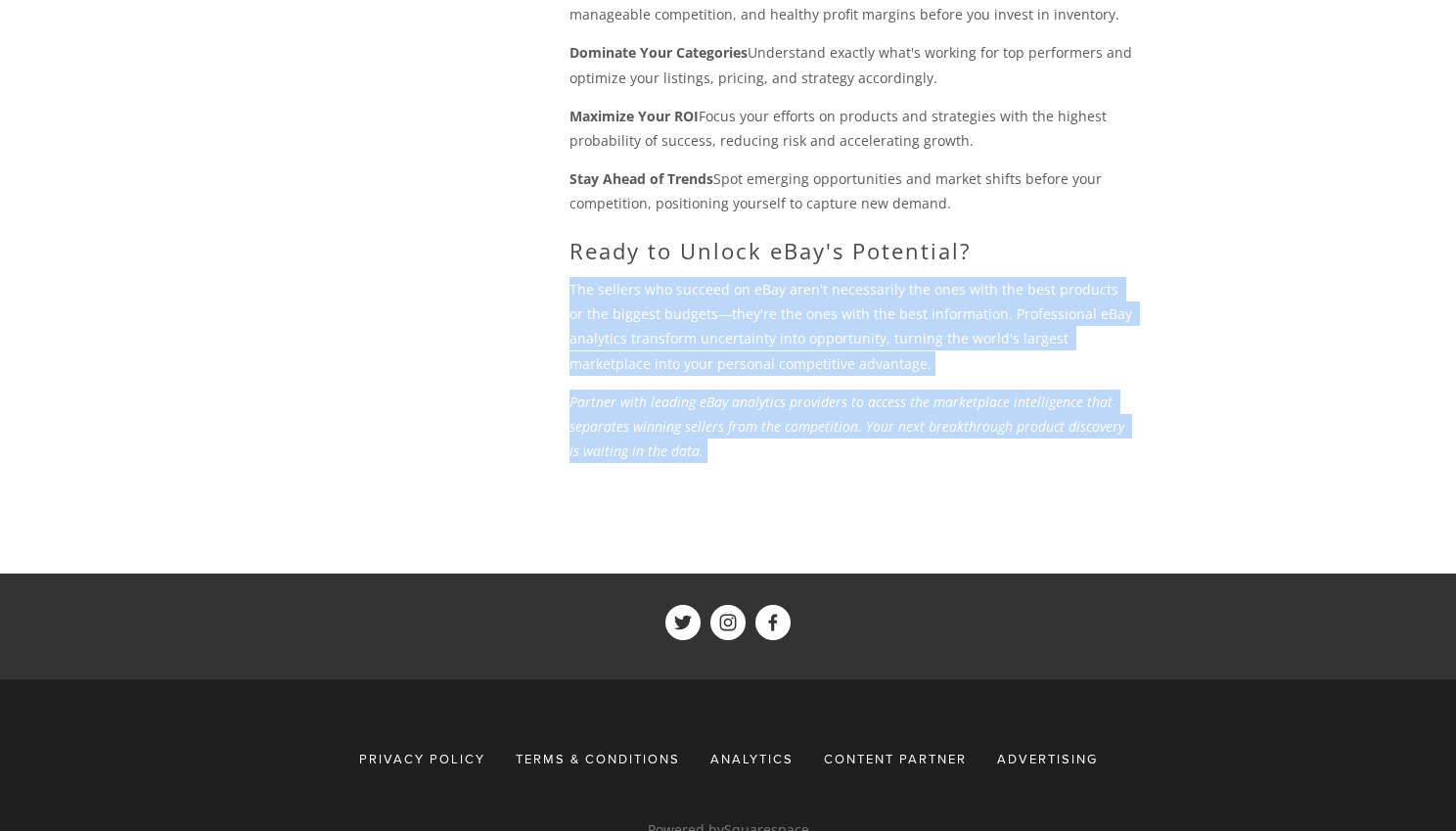
drag, startPoint x: 760, startPoint y: 285, endPoint x: 767, endPoint y: 359, distance: 74.3
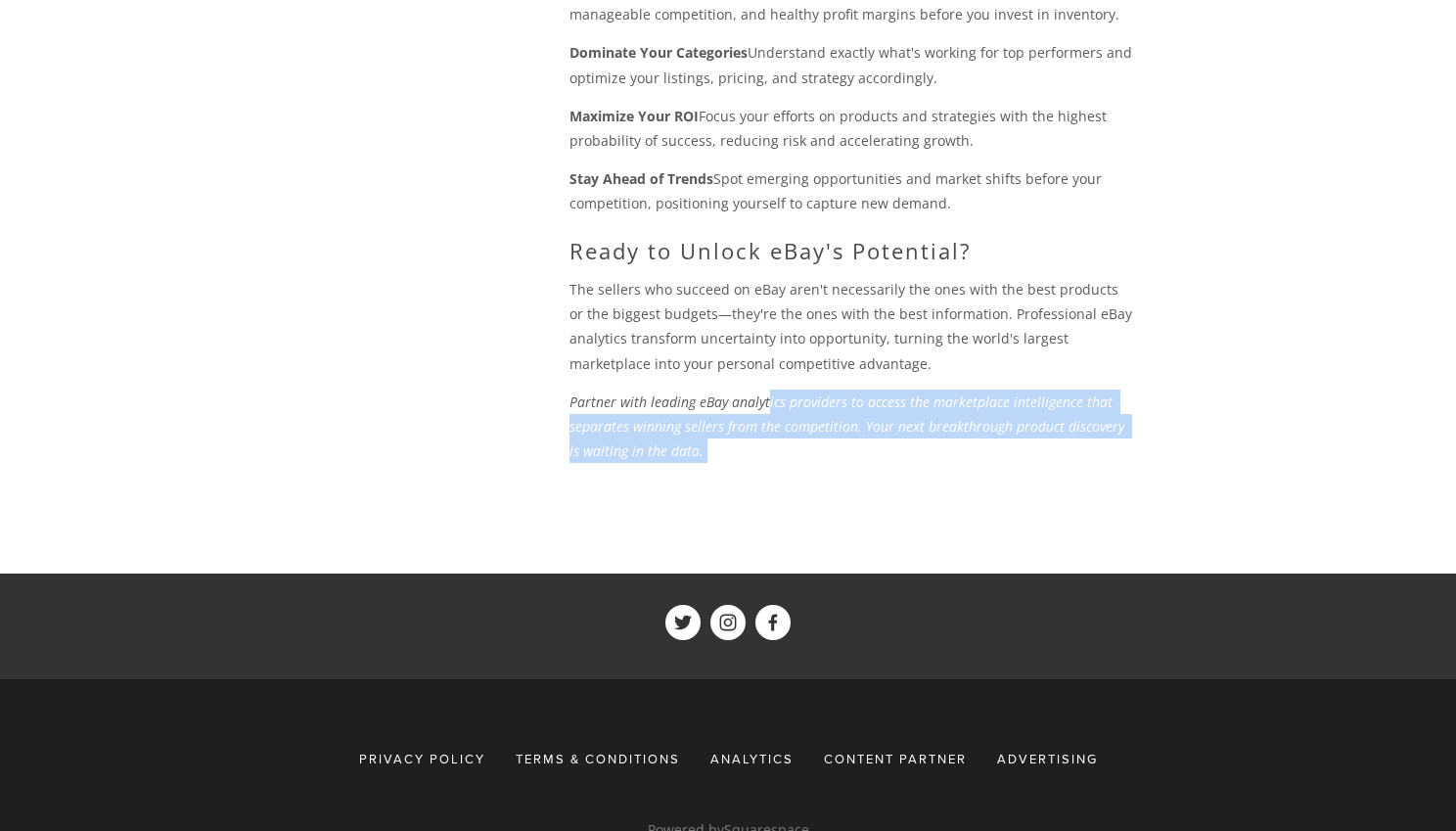
click at [767, 393] on em "Partner with leading eBay analytics providers to access the marketplace intelli…" at bounding box center [849, 426] width 558 height 68
click at [768, 393] on em "Partner with leading eBay analytics providers to access the marketplace intelli…" at bounding box center [849, 426] width 558 height 68
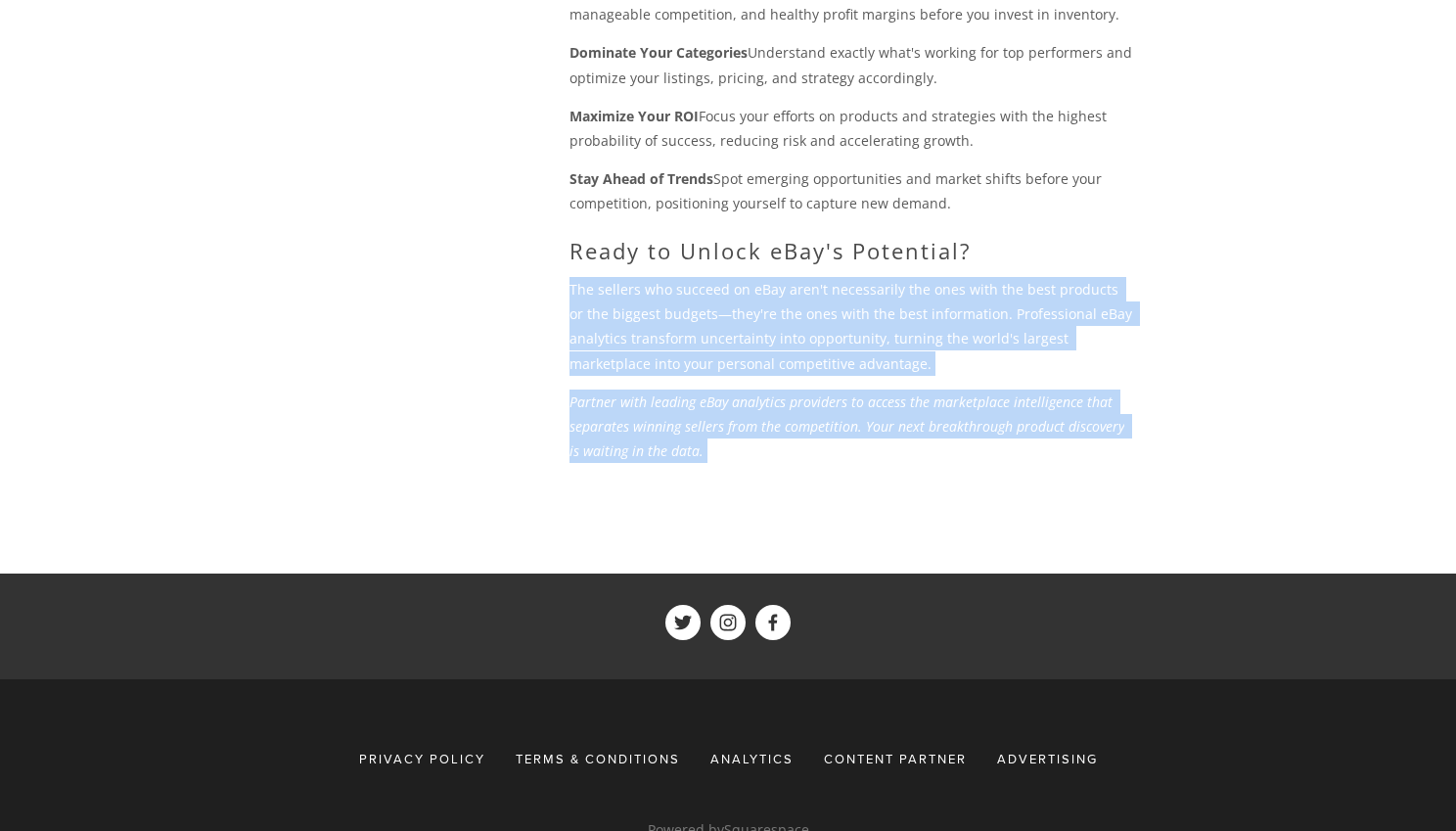
drag, startPoint x: 768, startPoint y: 358, endPoint x: 754, endPoint y: 235, distance: 123.8
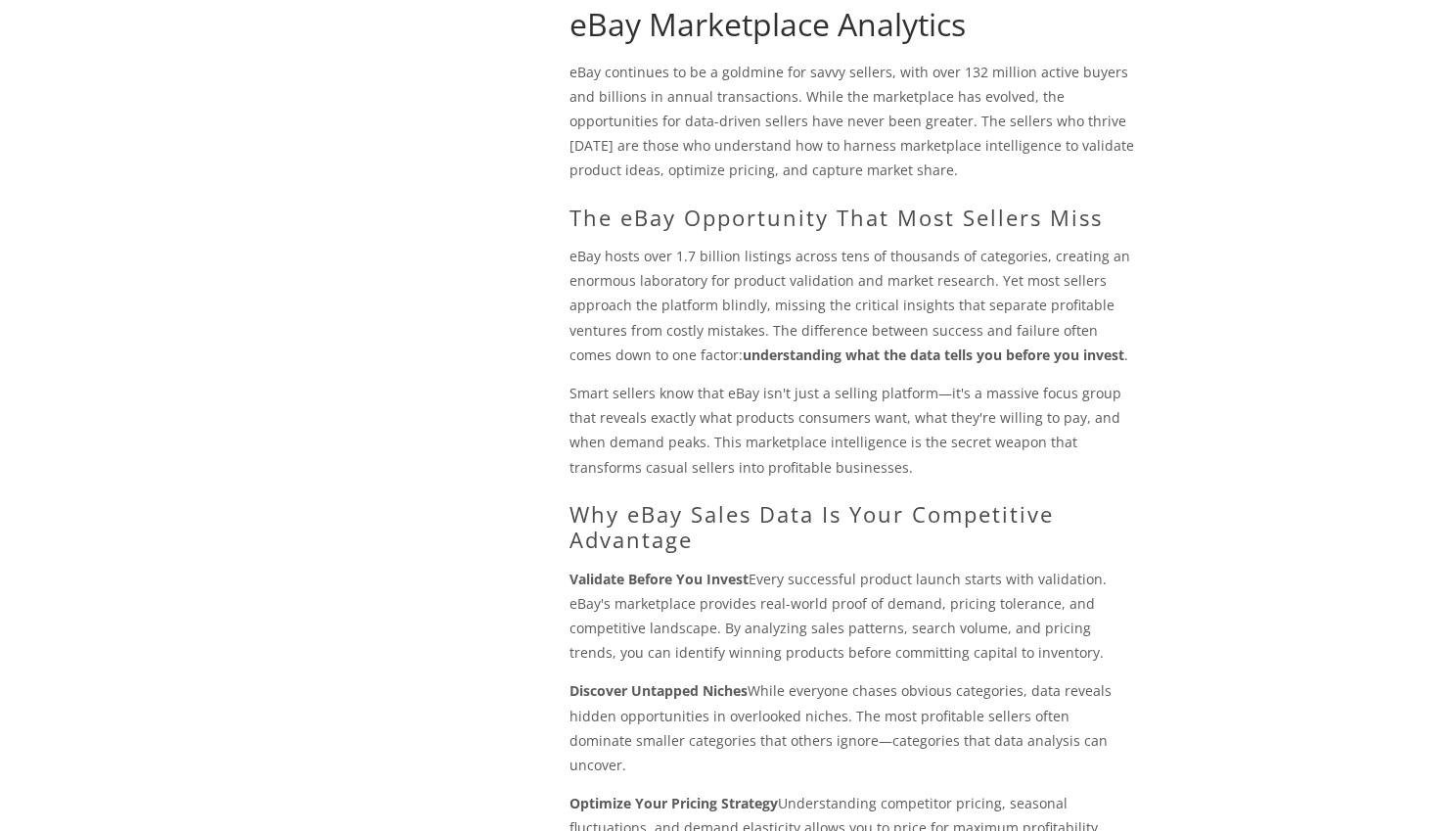
scroll to position [690, 0]
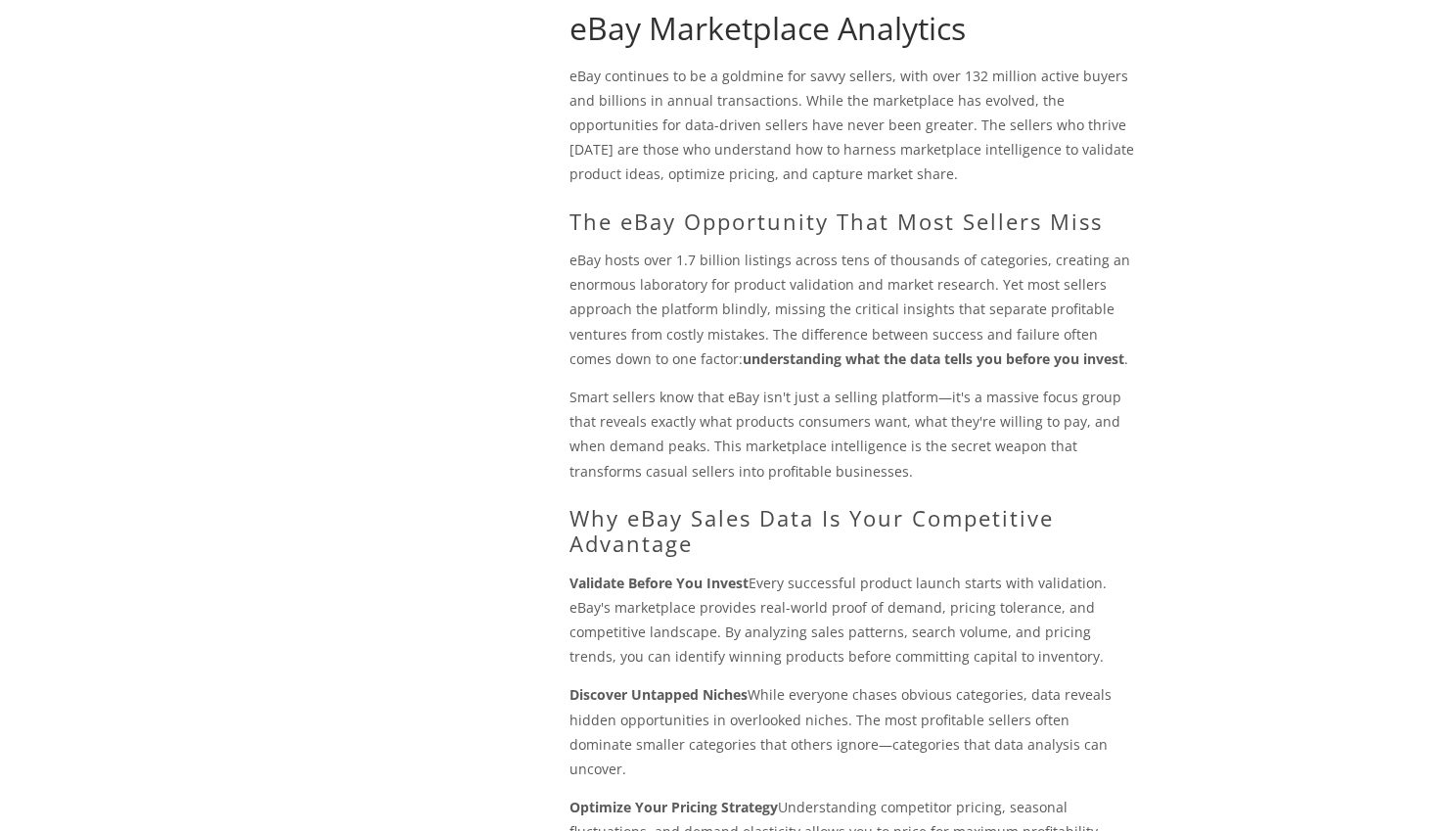
click at [791, 343] on p "eBay hosts over 1.7 billion listings across tens of thousands of categories, cr…" at bounding box center [851, 310] width 565 height 123
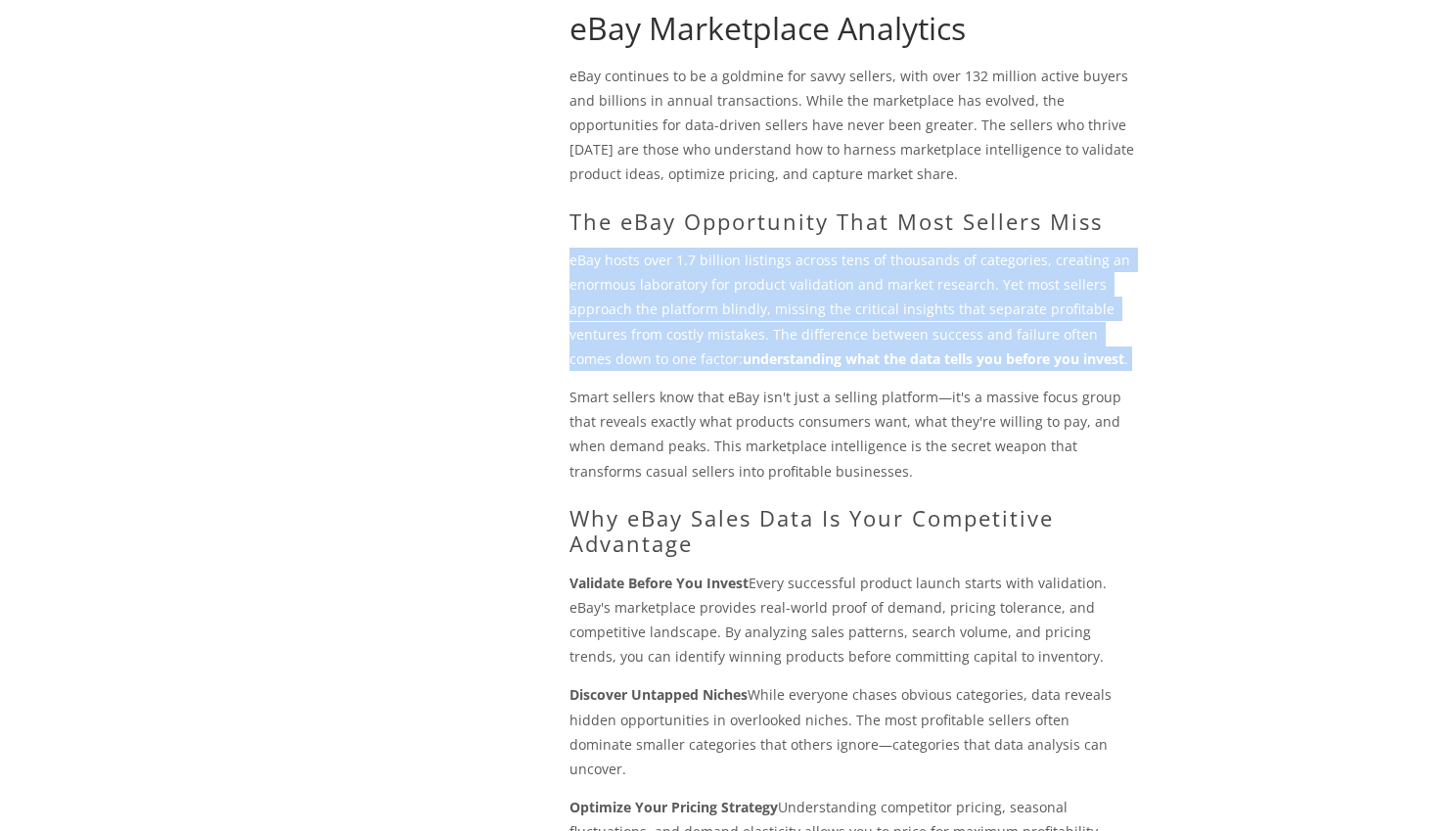
click at [791, 343] on p "eBay hosts over 1.7 billion listings across tens of thousands of categories, cr…" at bounding box center [851, 310] width 565 height 123
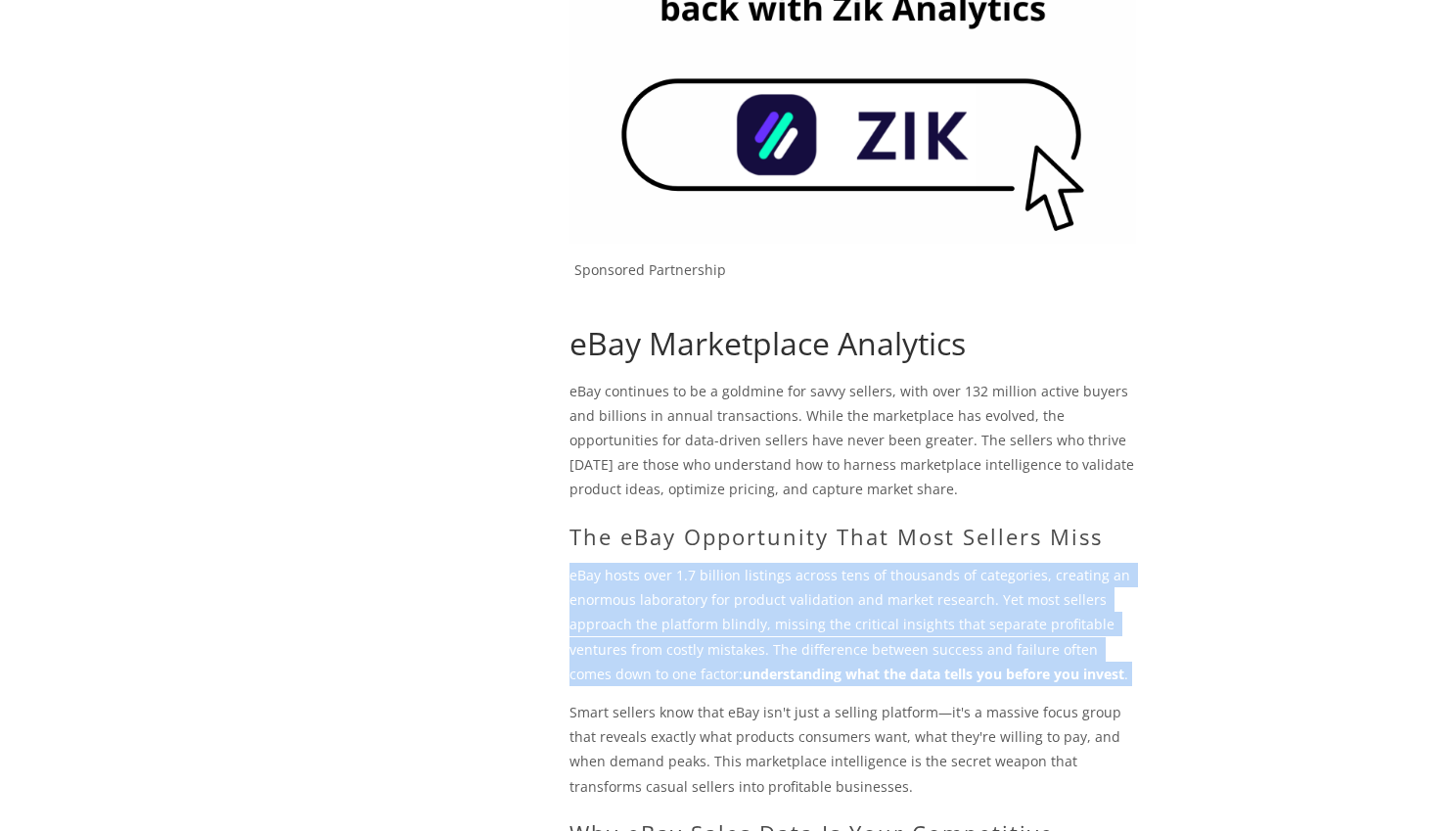
scroll to position [0, 0]
